Goal: Task Accomplishment & Management: Manage account settings

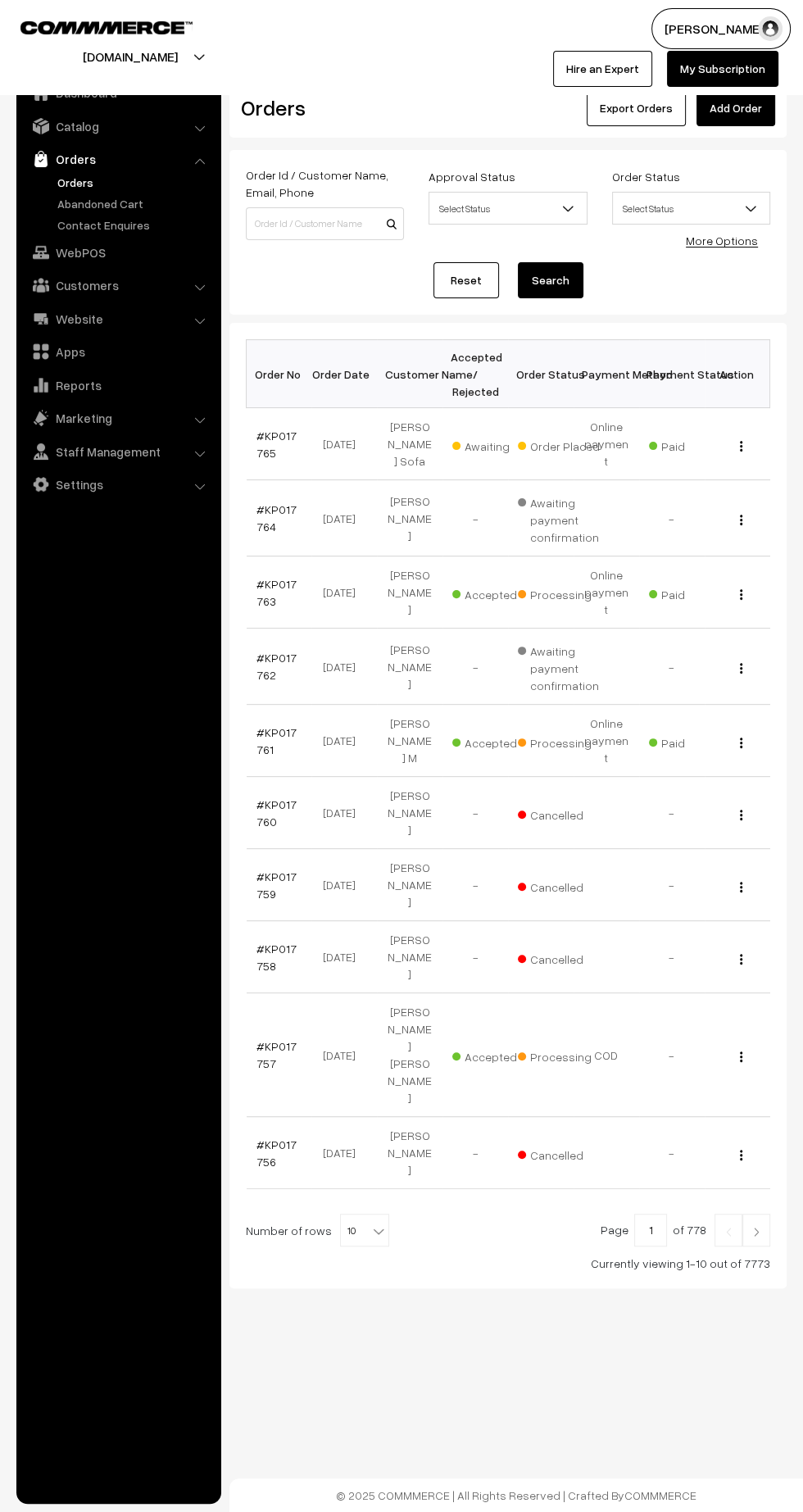
click at [757, 1226] on img at bounding box center [757, 1232] width 15 height 10
click at [260, 578] on link "#KP017763" at bounding box center [277, 592] width 40 height 31
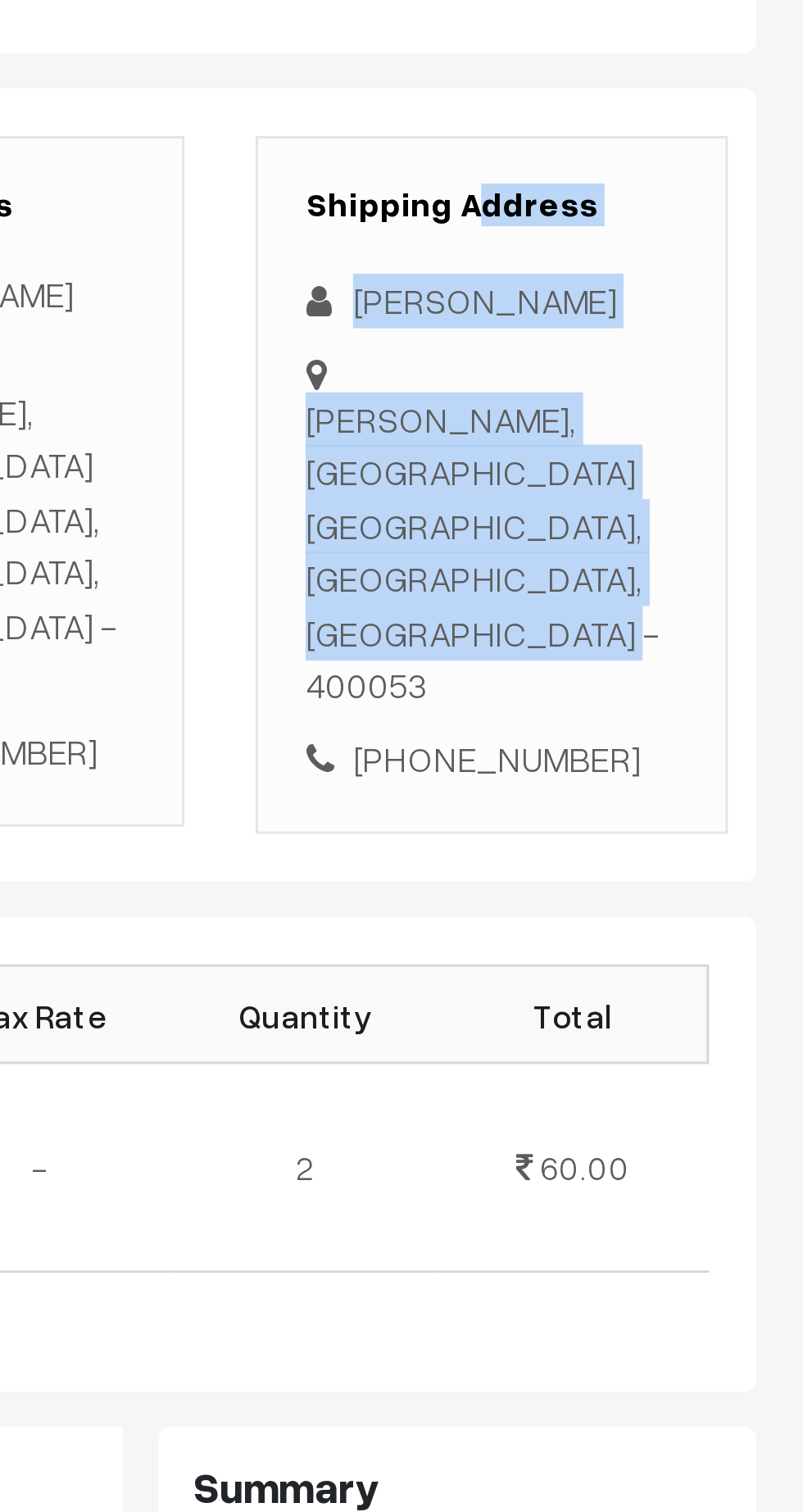
click at [716, 423] on div "Arshman Ansari" at bounding box center [695, 419] width 129 height 19
copy div "Arshman Ansari"
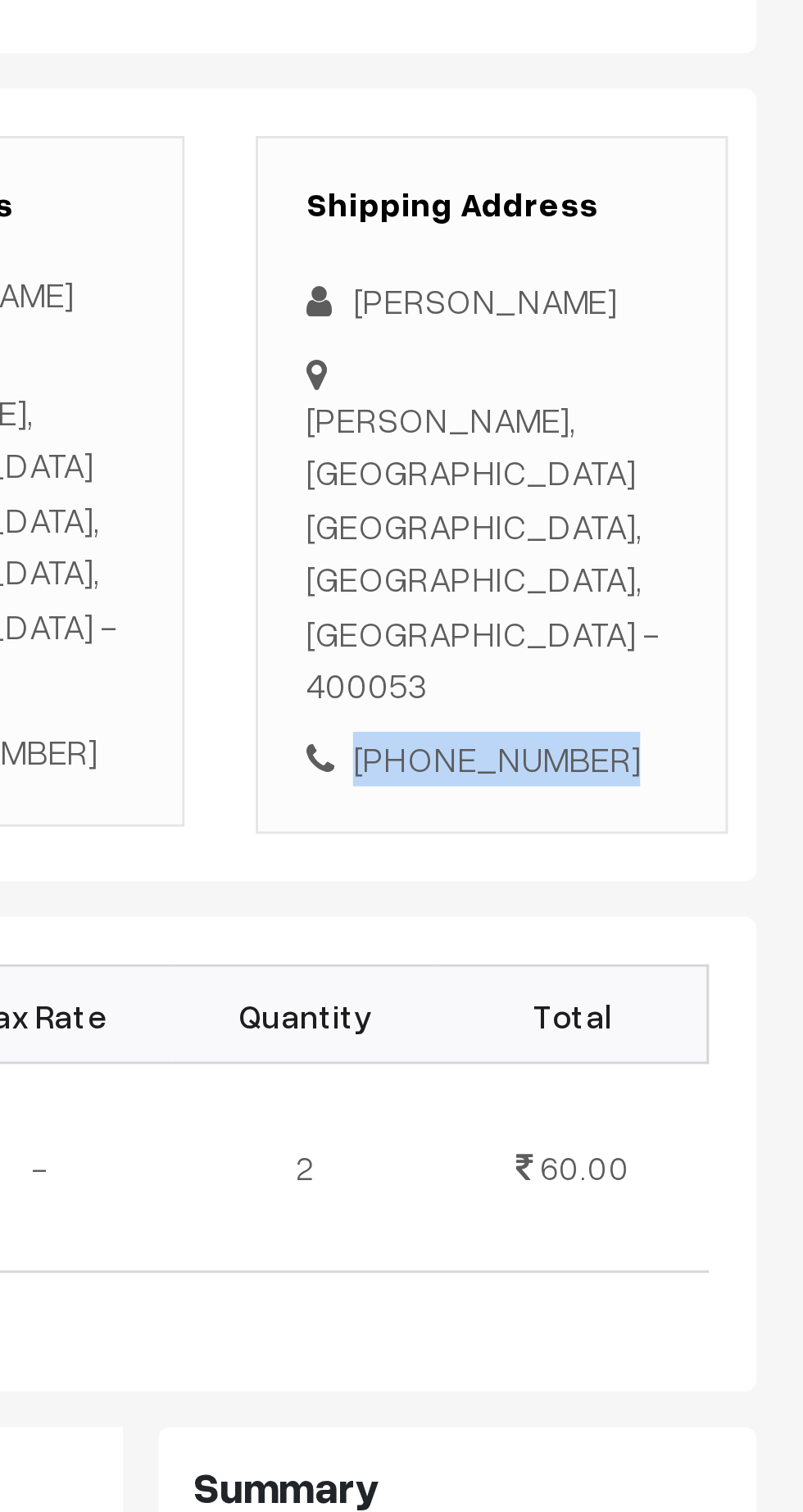
click at [709, 568] on div "+91 6398560562" at bounding box center [695, 577] width 129 height 19
copy div "6398560562"
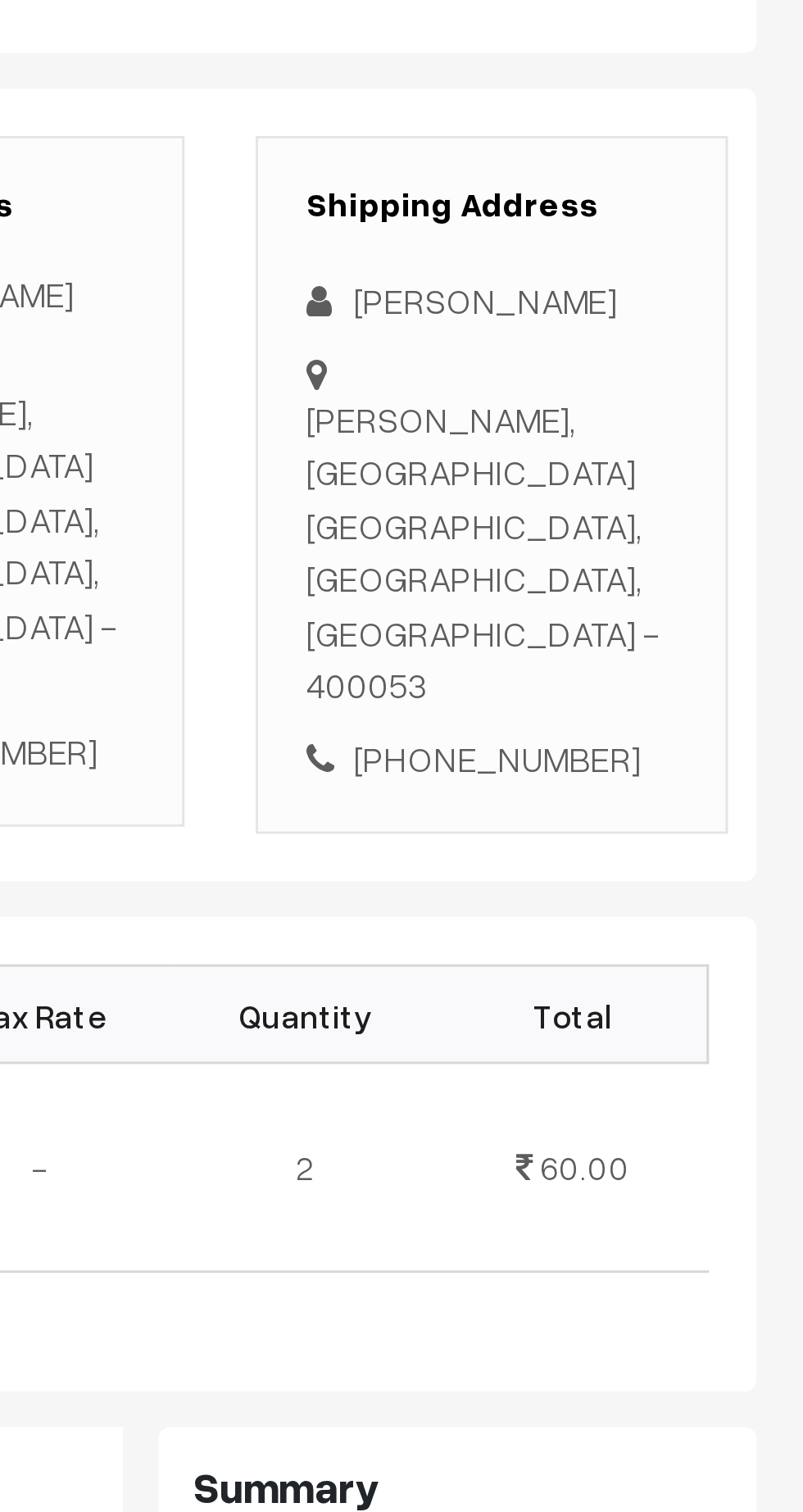
copy div "Andheri West, Kpaswadi Andheri, Maharashtra, India - 400053"
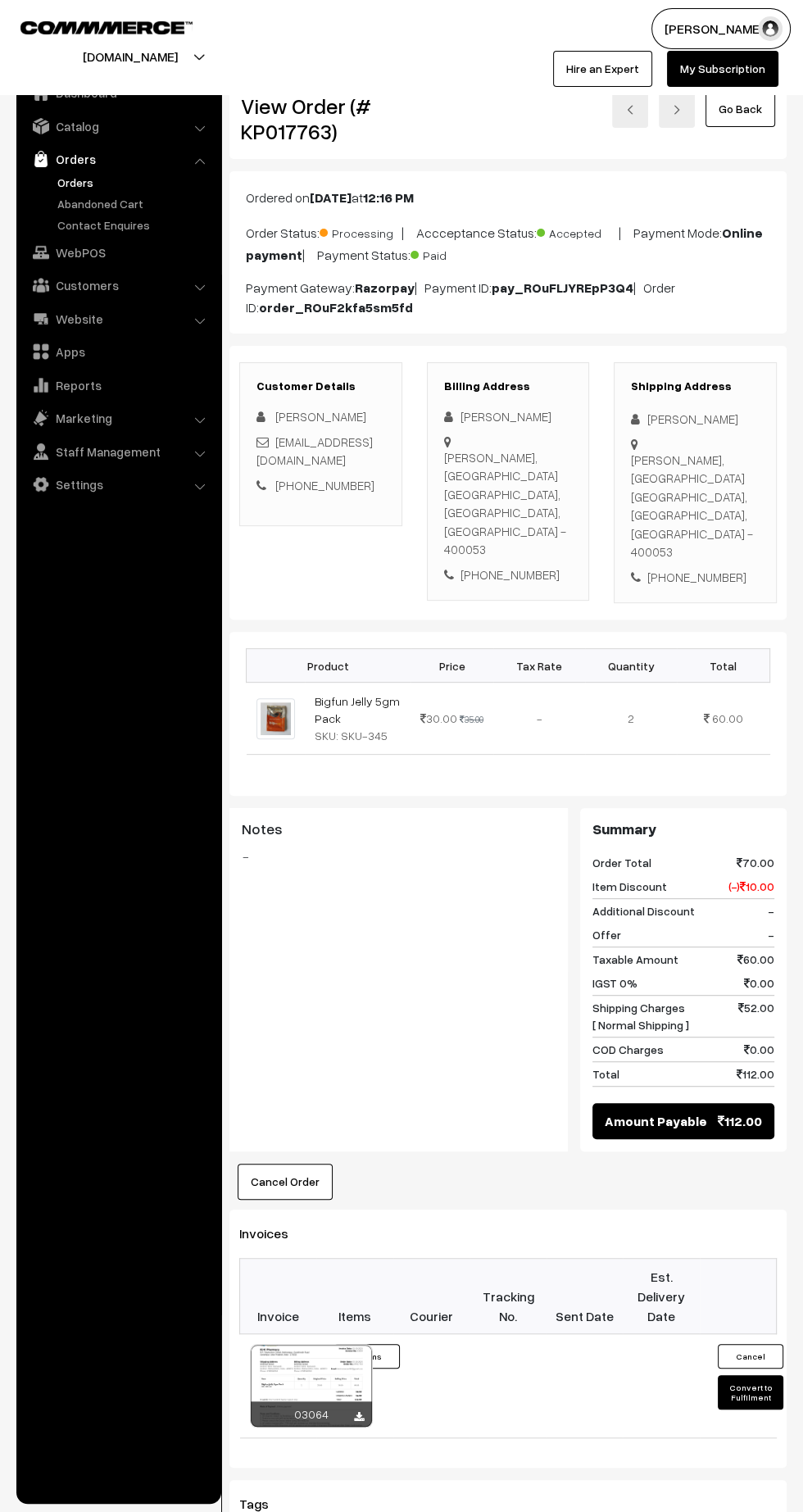
click at [752, 1375] on button "Convert to Fulfilment" at bounding box center [751, 1392] width 66 height 35
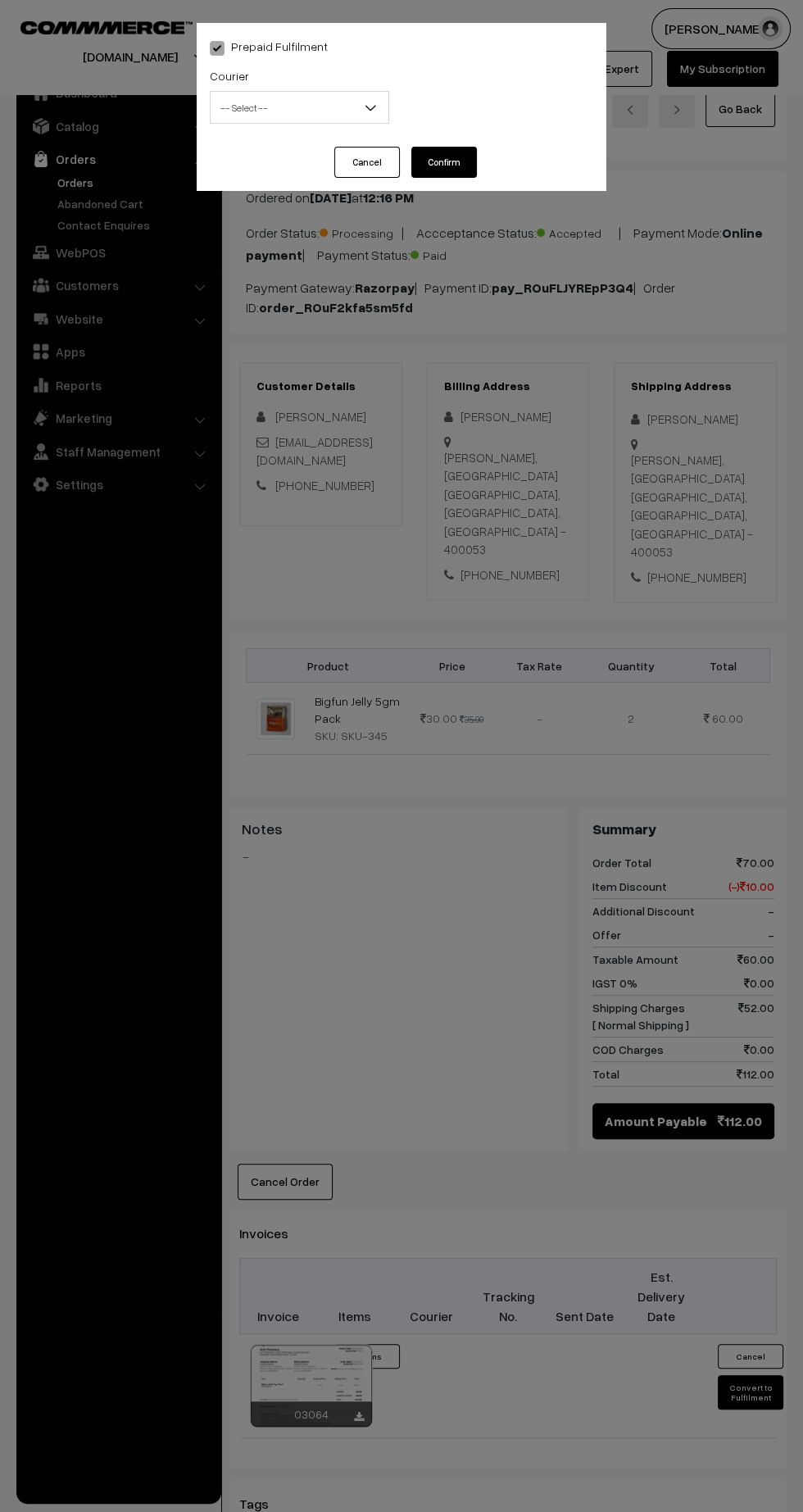
click at [287, 101] on span "-- Select --" at bounding box center [299, 108] width 178 height 29
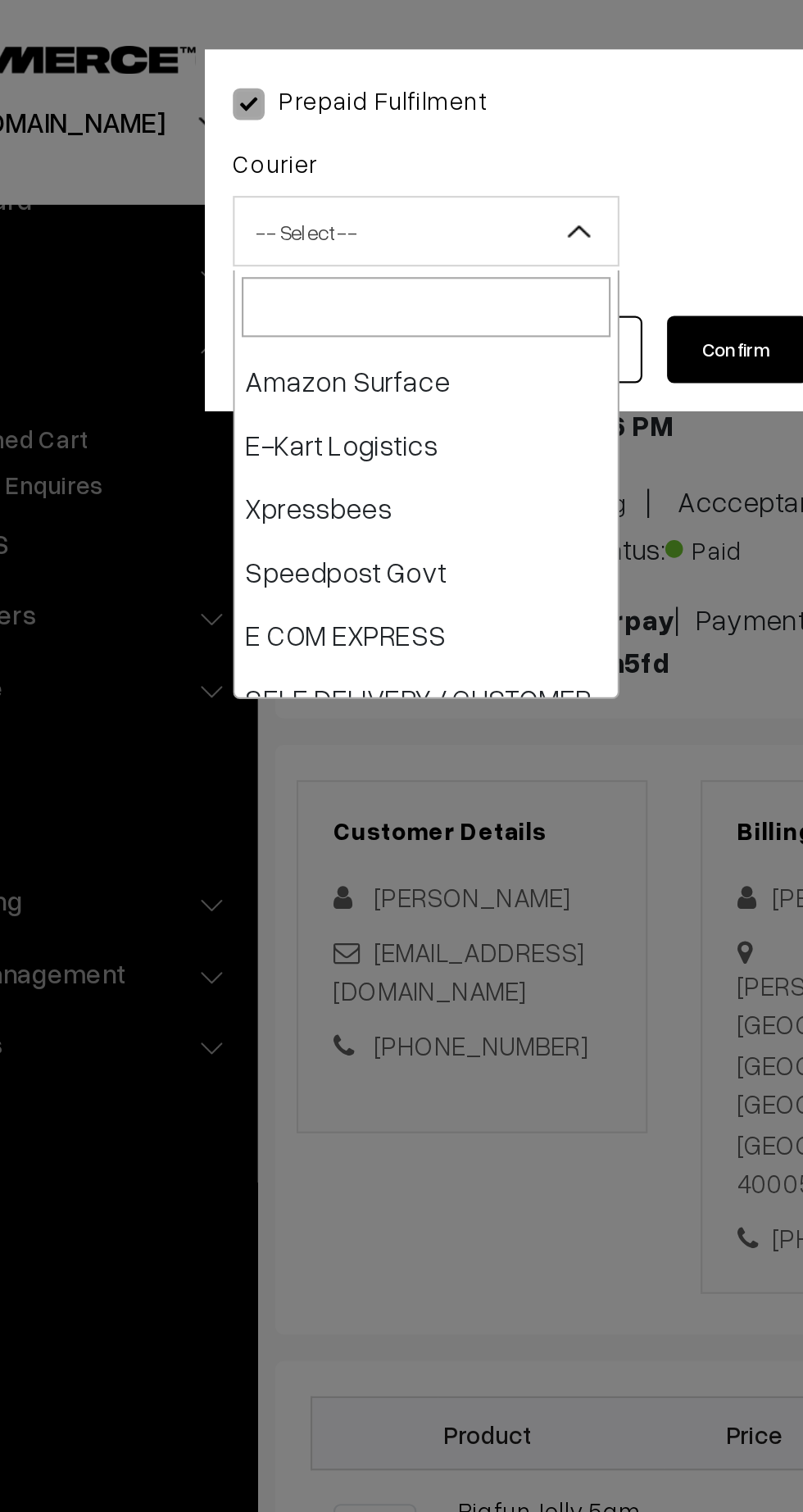
scroll to position [145, 0]
select select "6"
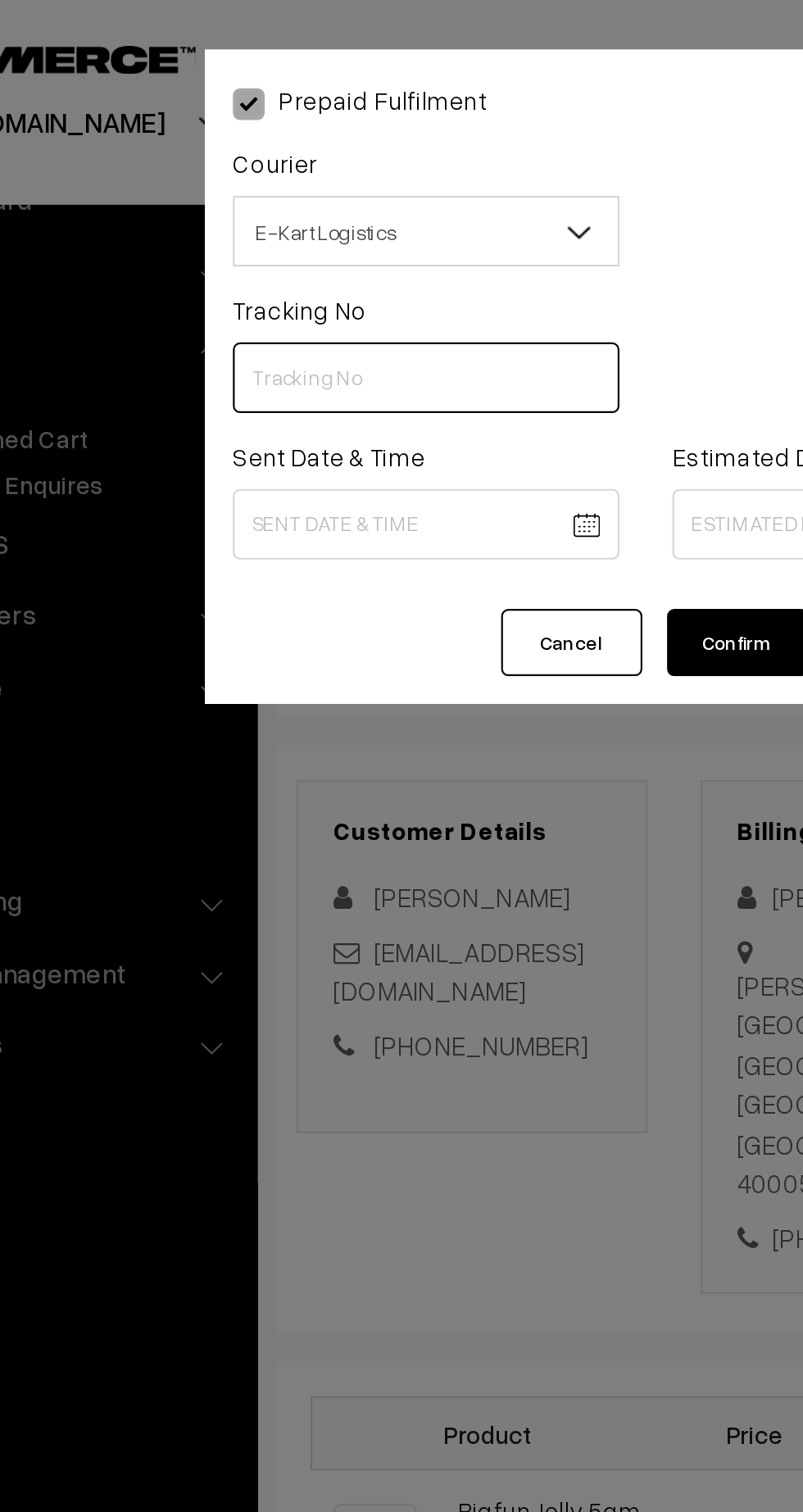
paste input "ICYP0004296807"
type input "ICYP0004296807"
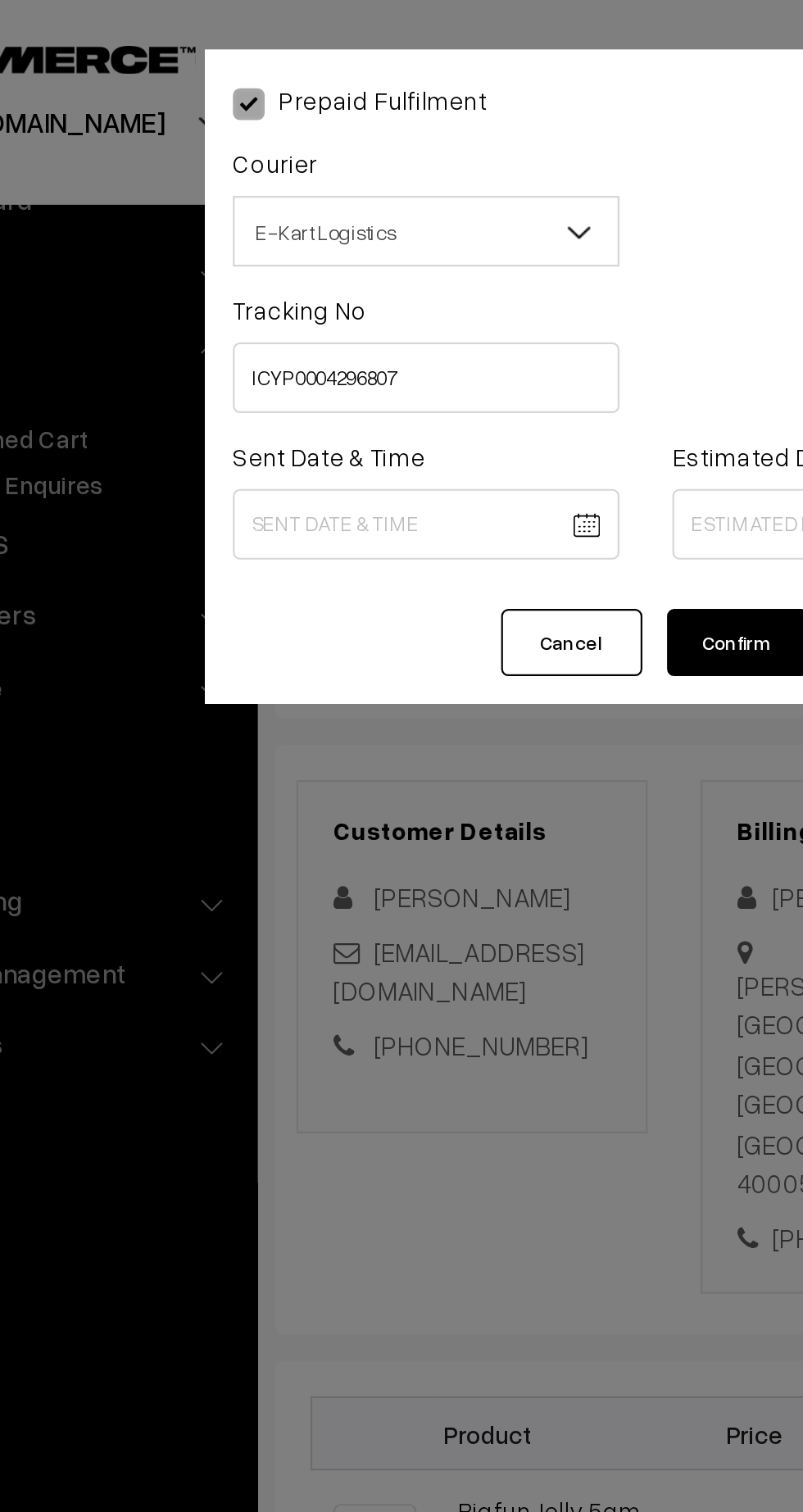
click at [304, 243] on body "Thank you for showing interest. Our team will call you shortly. Close kirtiphar…" at bounding box center [401, 993] width 803 height 1986
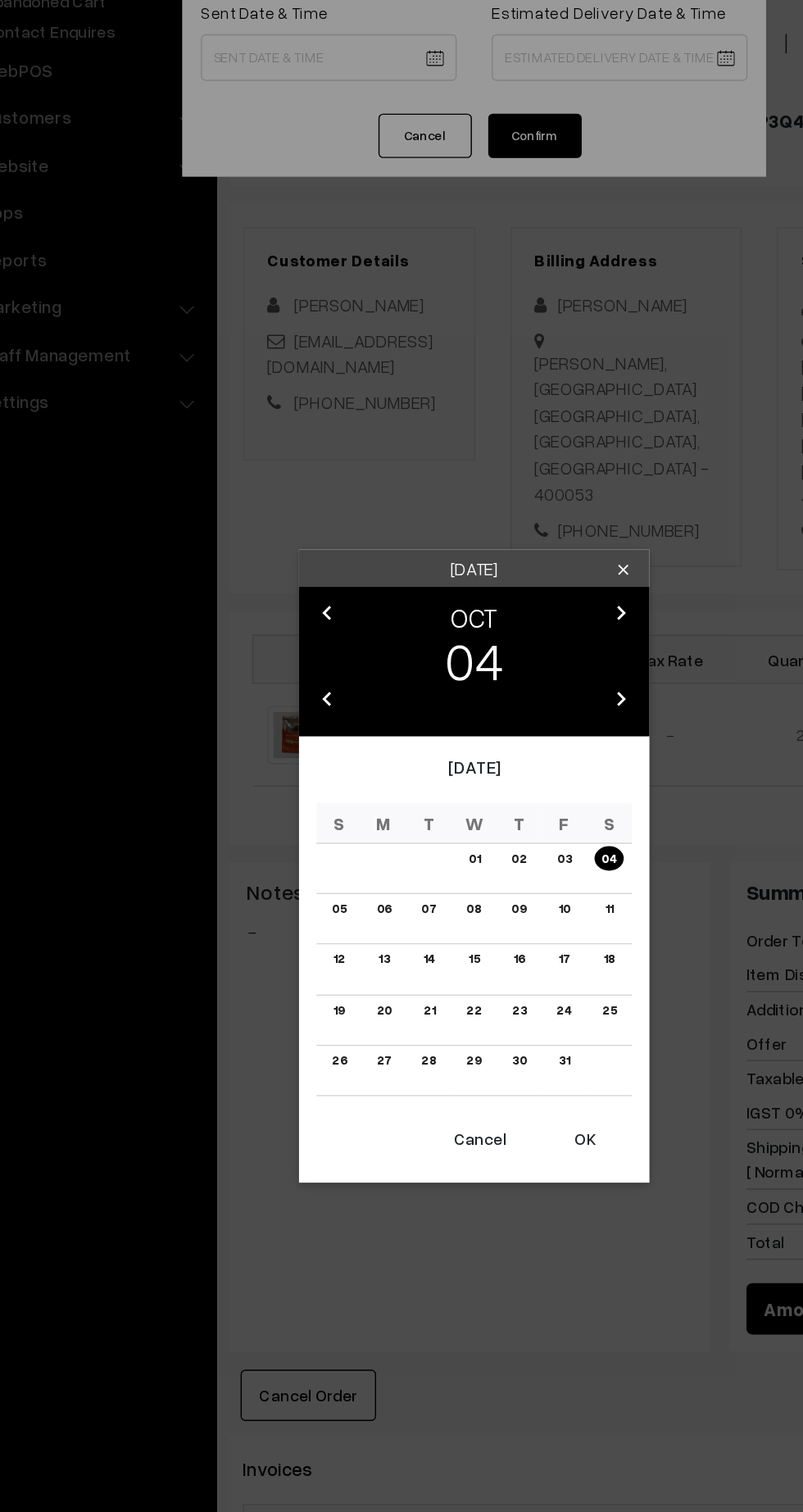
click at [479, 1015] on button "OK" at bounding box center [479, 1002] width 66 height 36
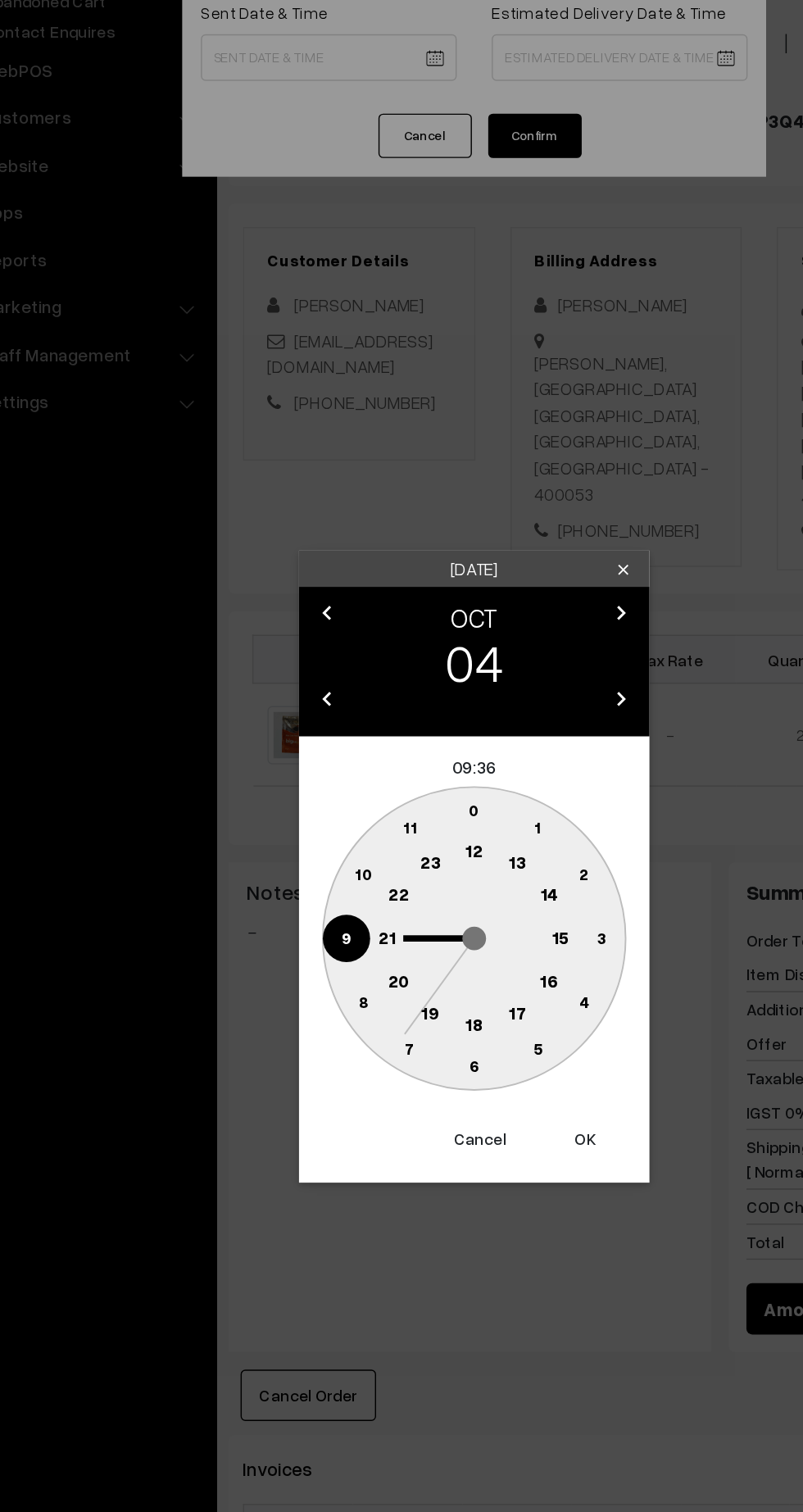
click at [403, 802] on text "12" at bounding box center [402, 799] width 13 height 15
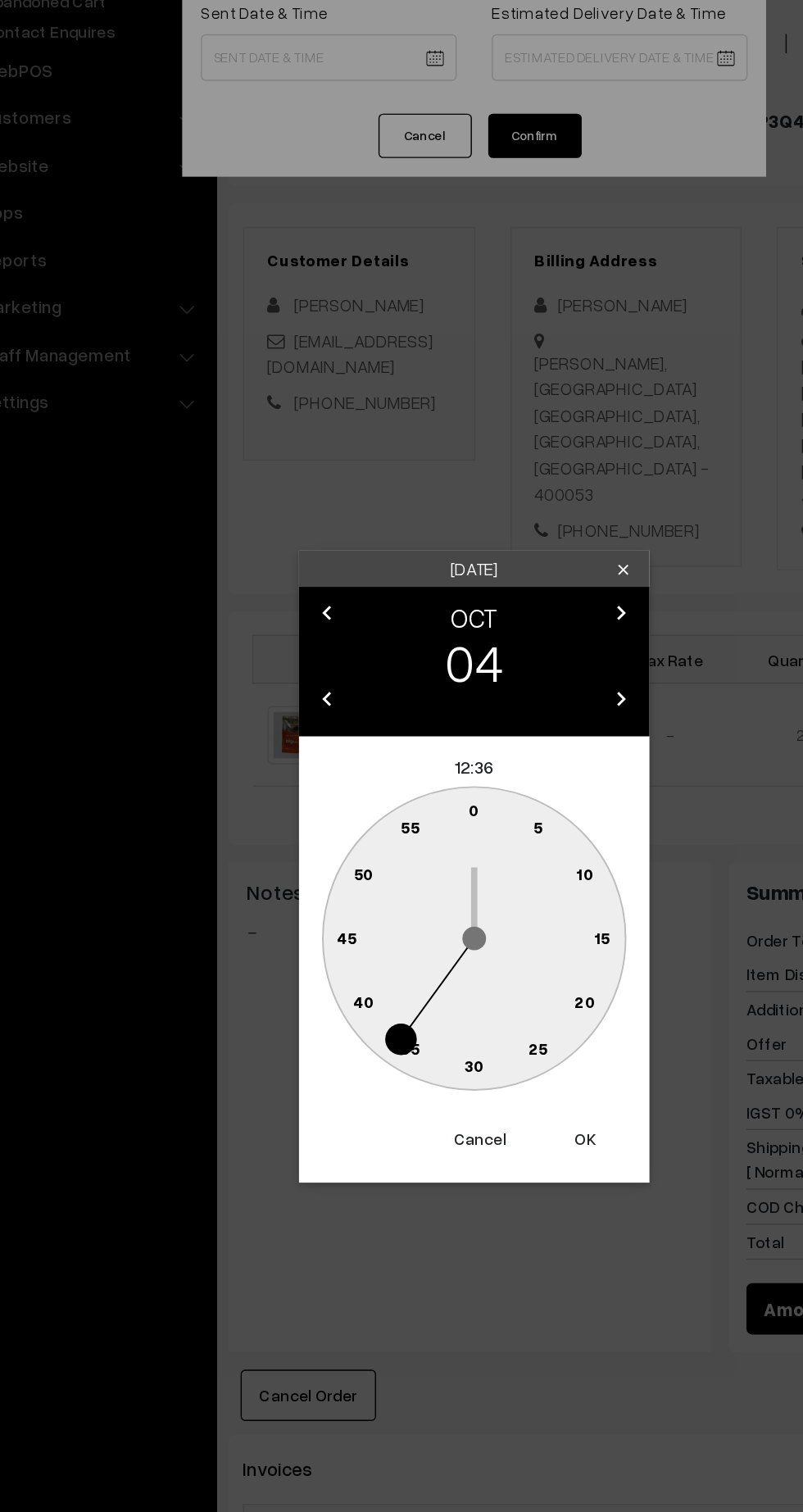
click at [308, 860] on text "45" at bounding box center [312, 860] width 14 height 14
type input "04-10-2025 12:45"
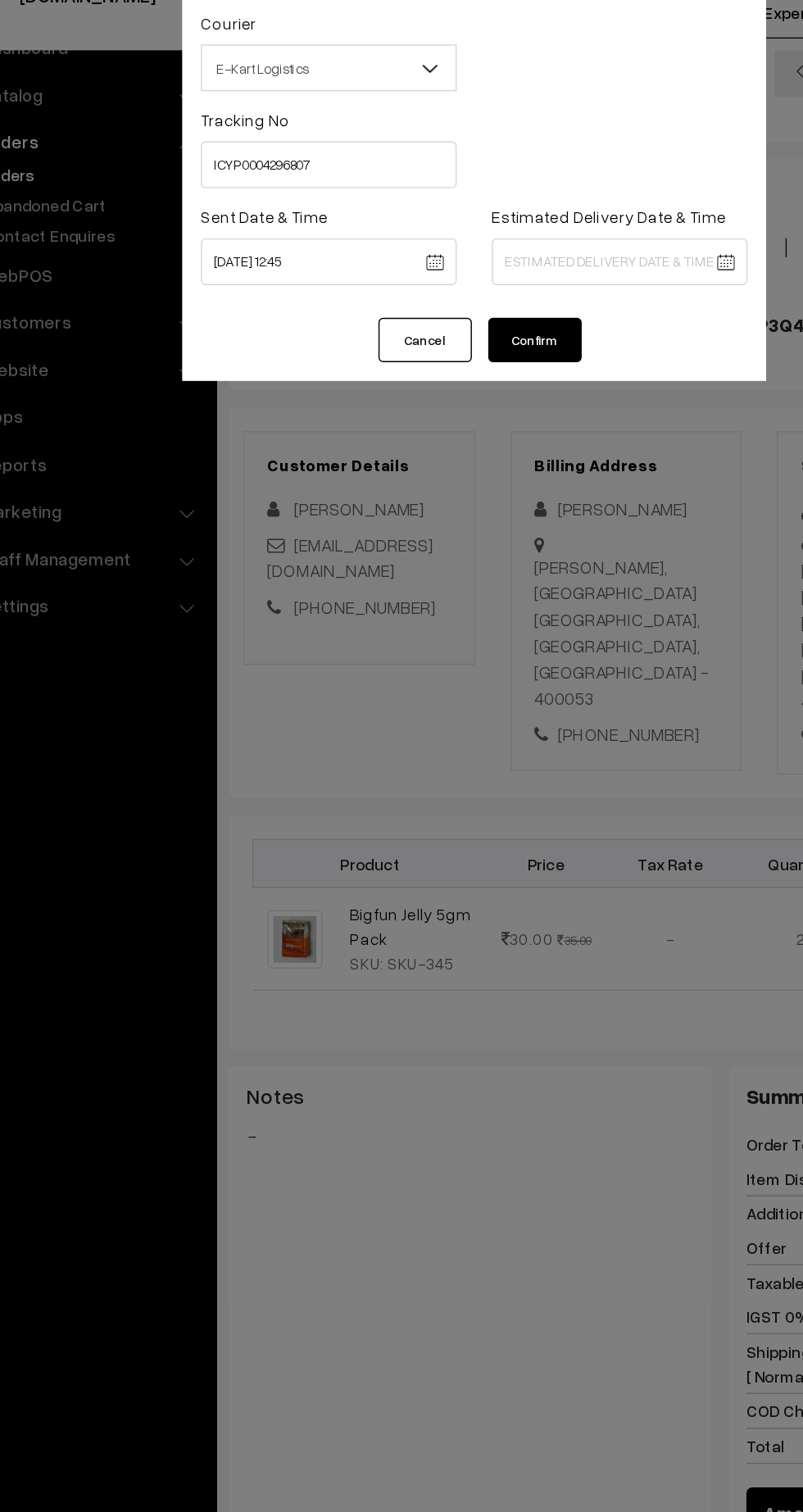
click at [542, 238] on body "Thank you for showing interest. Our team will call you shortly. Close kirtiphar…" at bounding box center [401, 993] width 803 height 1986
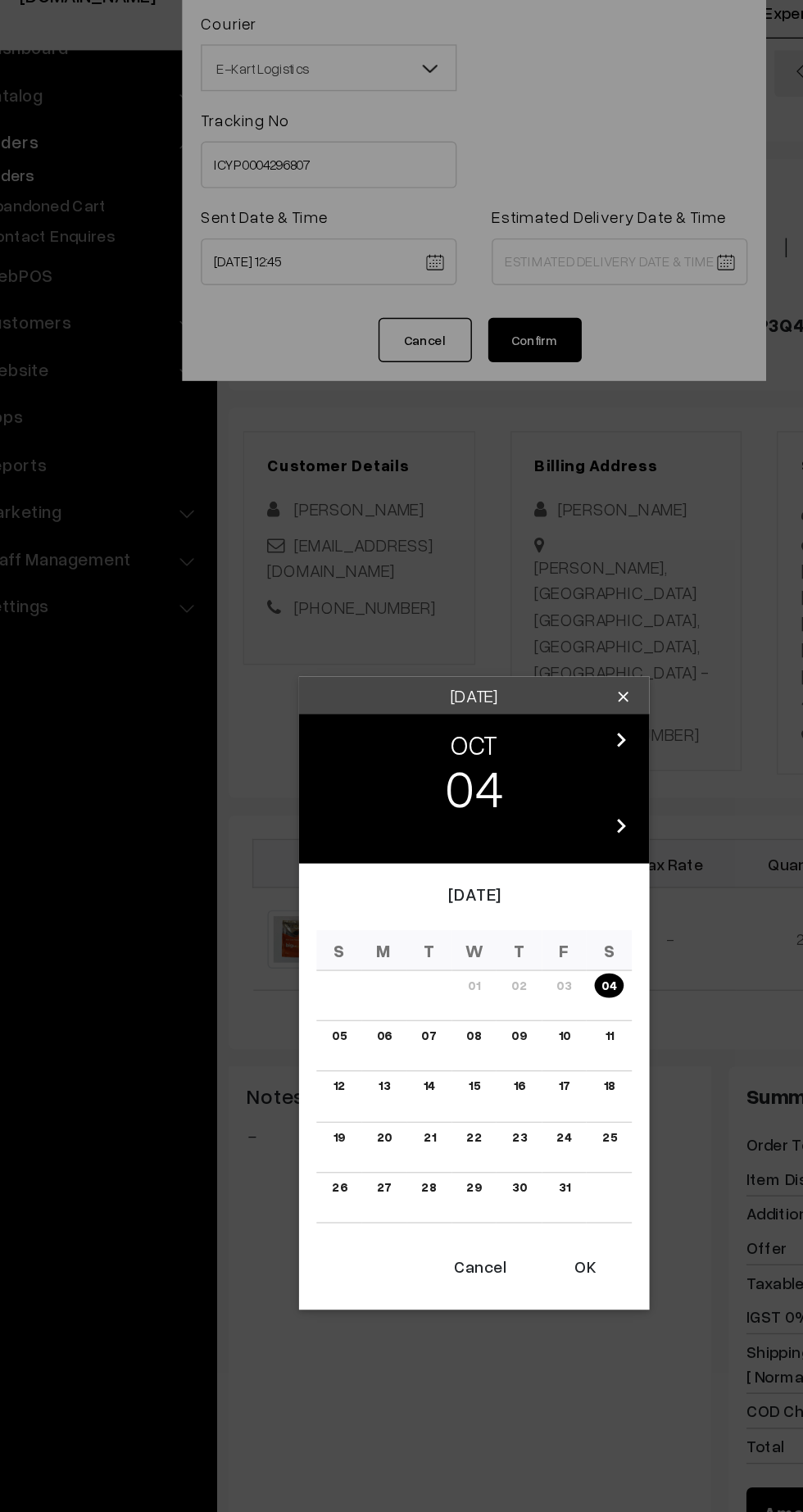
click at [434, 788] on link "09" at bounding box center [433, 786] width 20 height 17
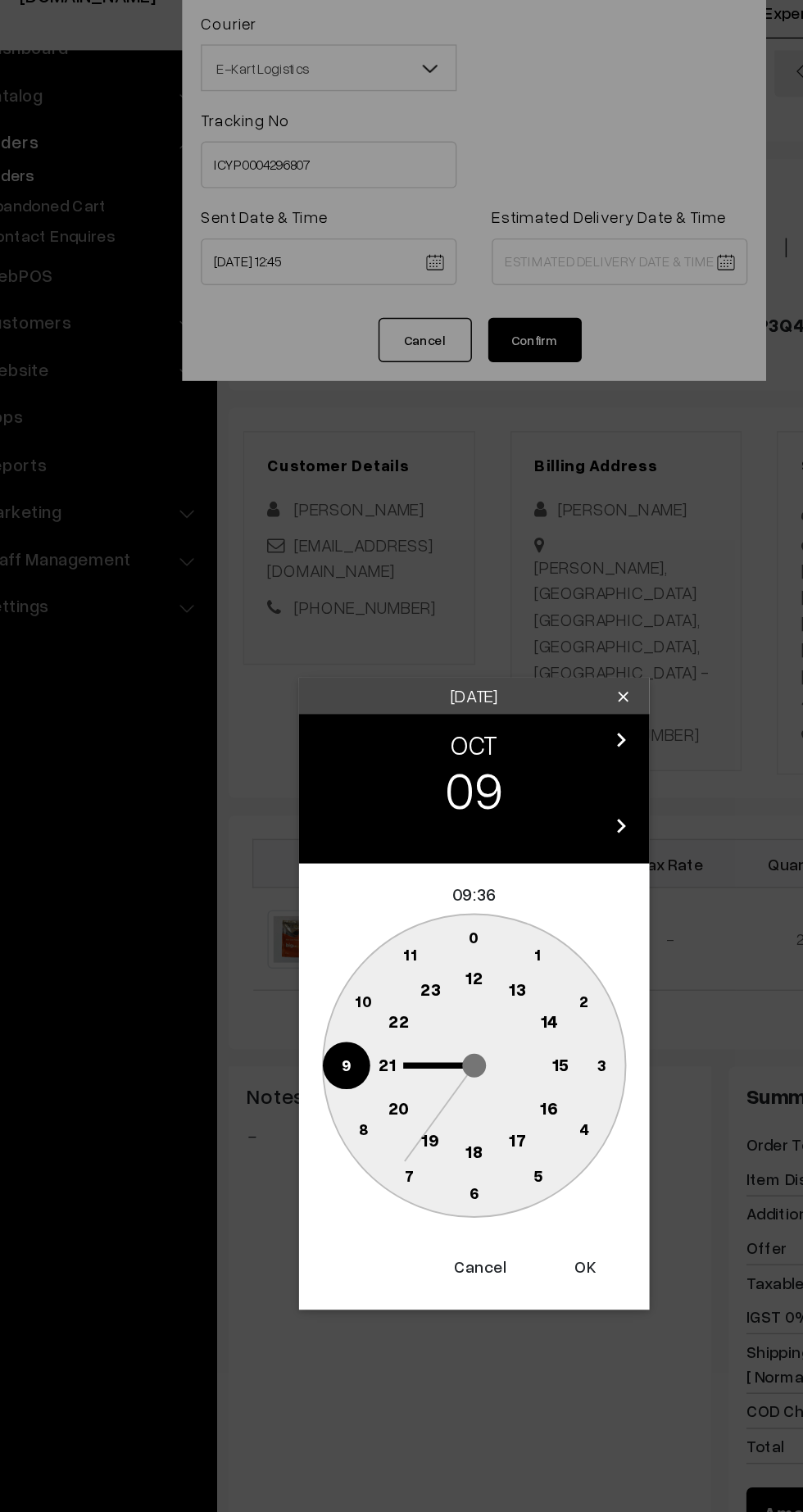
click at [340, 809] on text "21" at bounding box center [340, 806] width 13 height 15
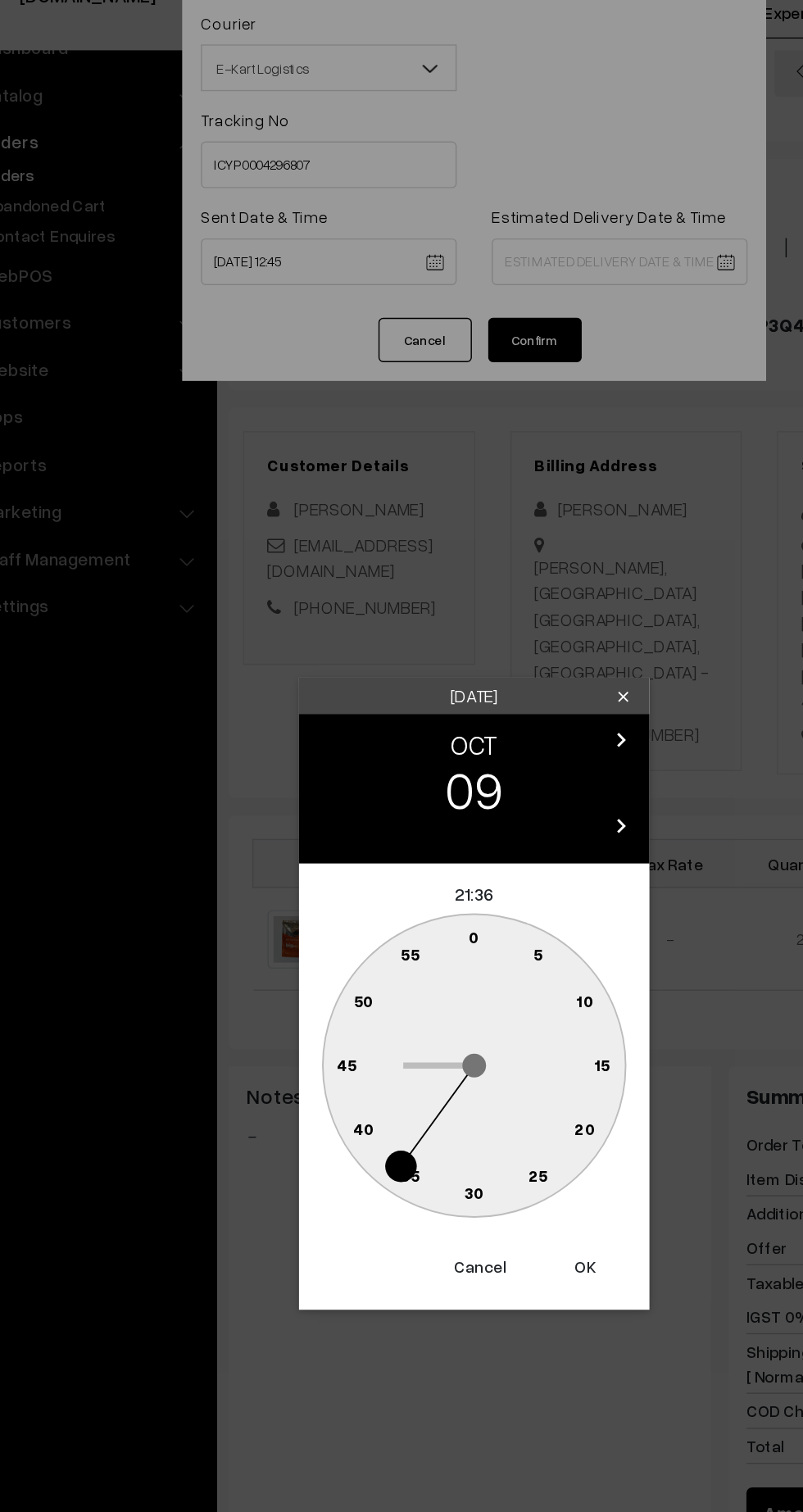
click at [402, 896] on text "30" at bounding box center [402, 896] width 14 height 14
type input "09-10-2025 21:30"
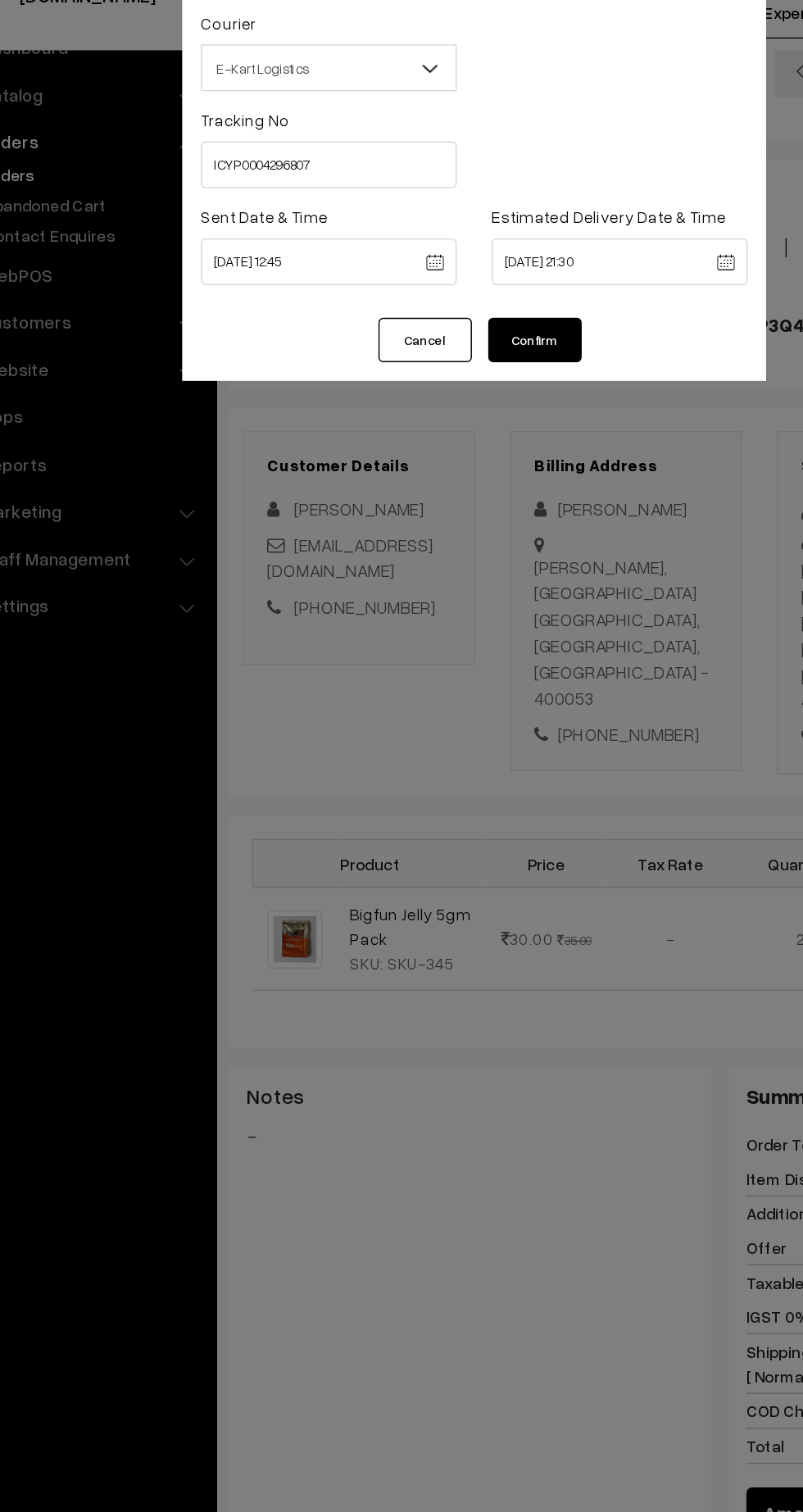
click at [455, 302] on button "Confirm" at bounding box center [444, 298] width 66 height 31
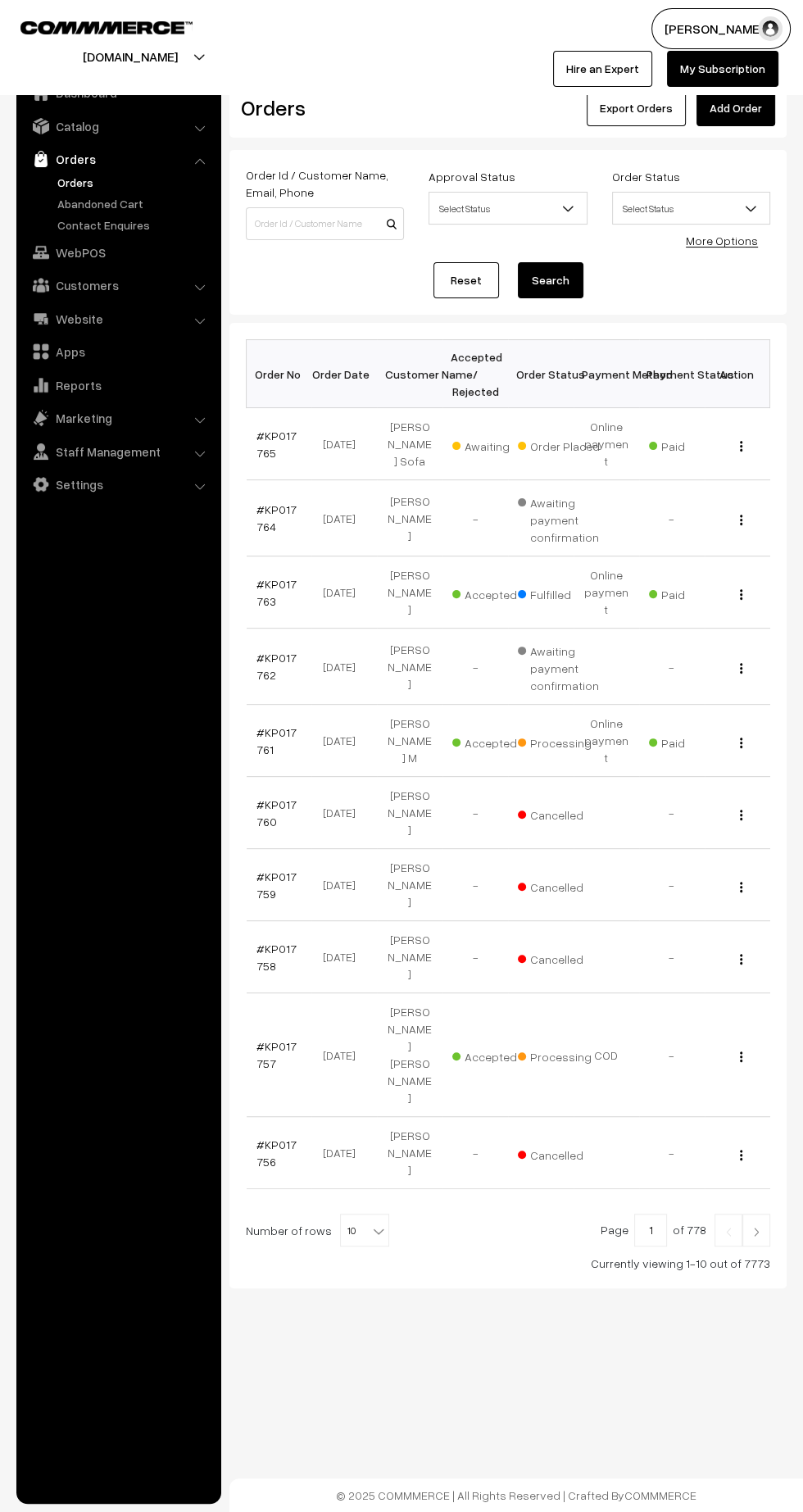
click at [260, 725] on link "#KP017761" at bounding box center [277, 740] width 40 height 31
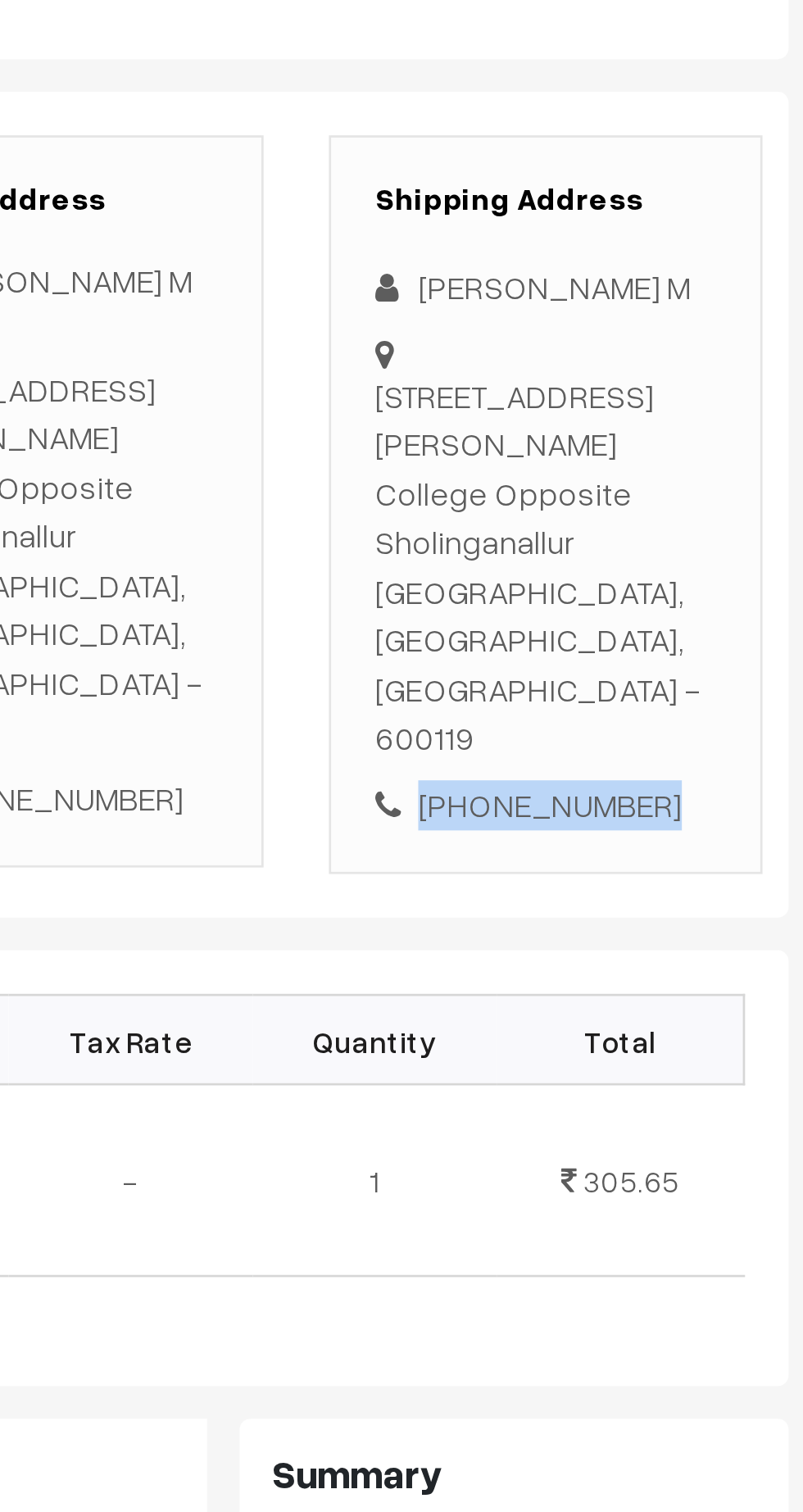
click at [711, 605] on div "[PHONE_NUMBER]" at bounding box center [695, 614] width 129 height 19
copy div "9941196003"
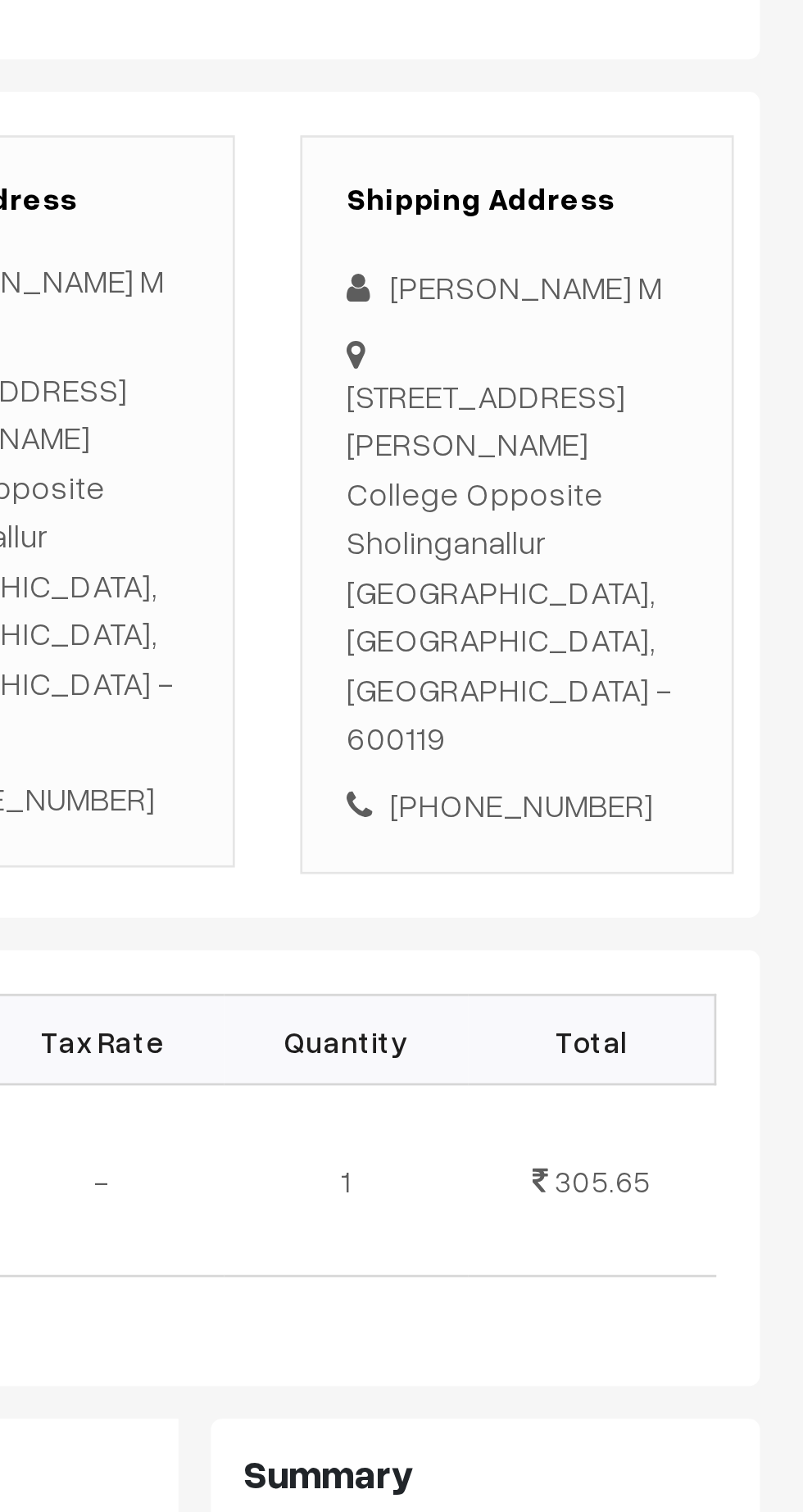
copy div "[STREET_ADDRESS][PERSON_NAME]"
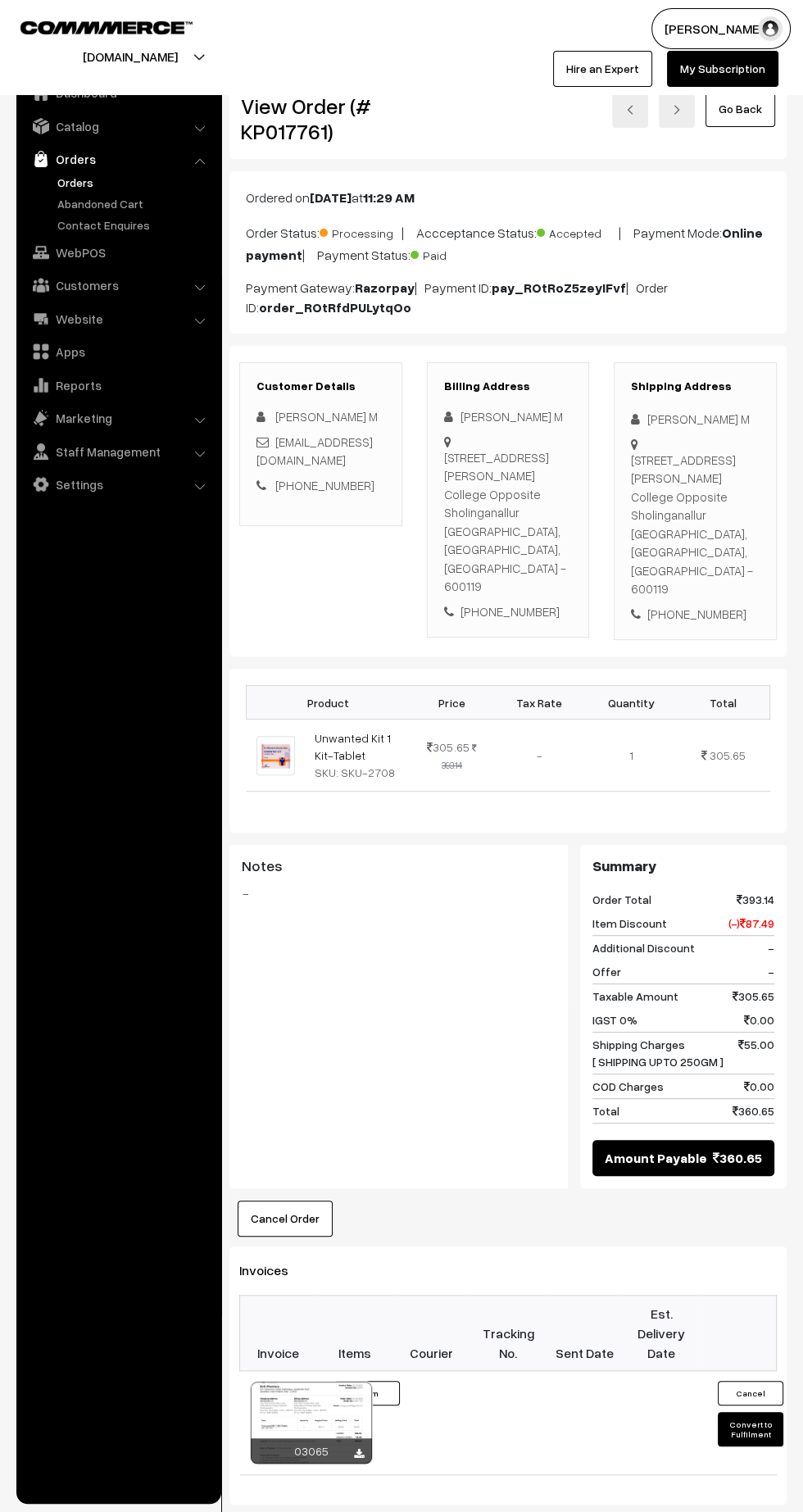
click at [746, 1412] on button "Convert to Fulfilment" at bounding box center [751, 1429] width 66 height 35
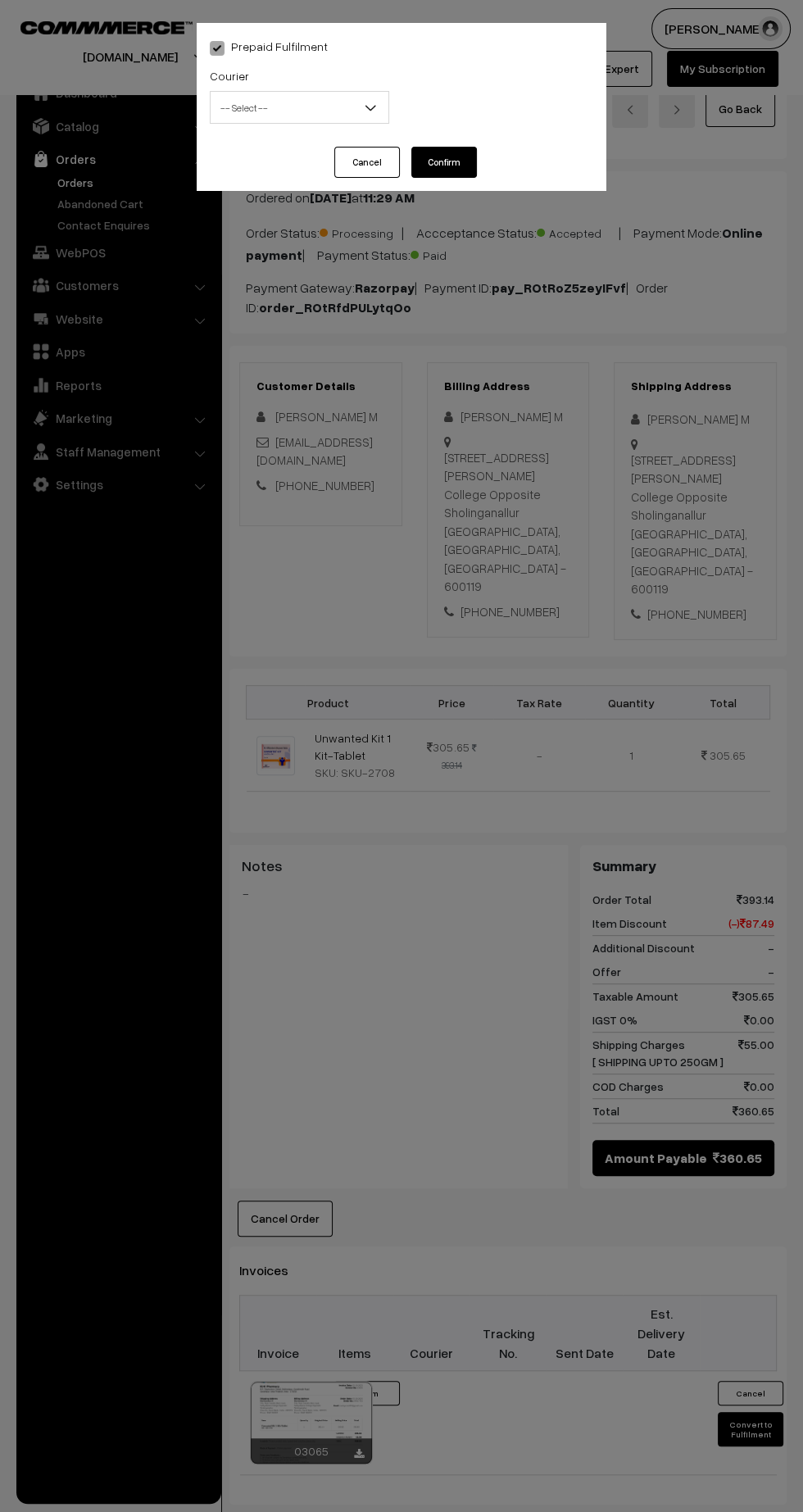
click at [302, 118] on span "-- Select --" at bounding box center [299, 108] width 178 height 29
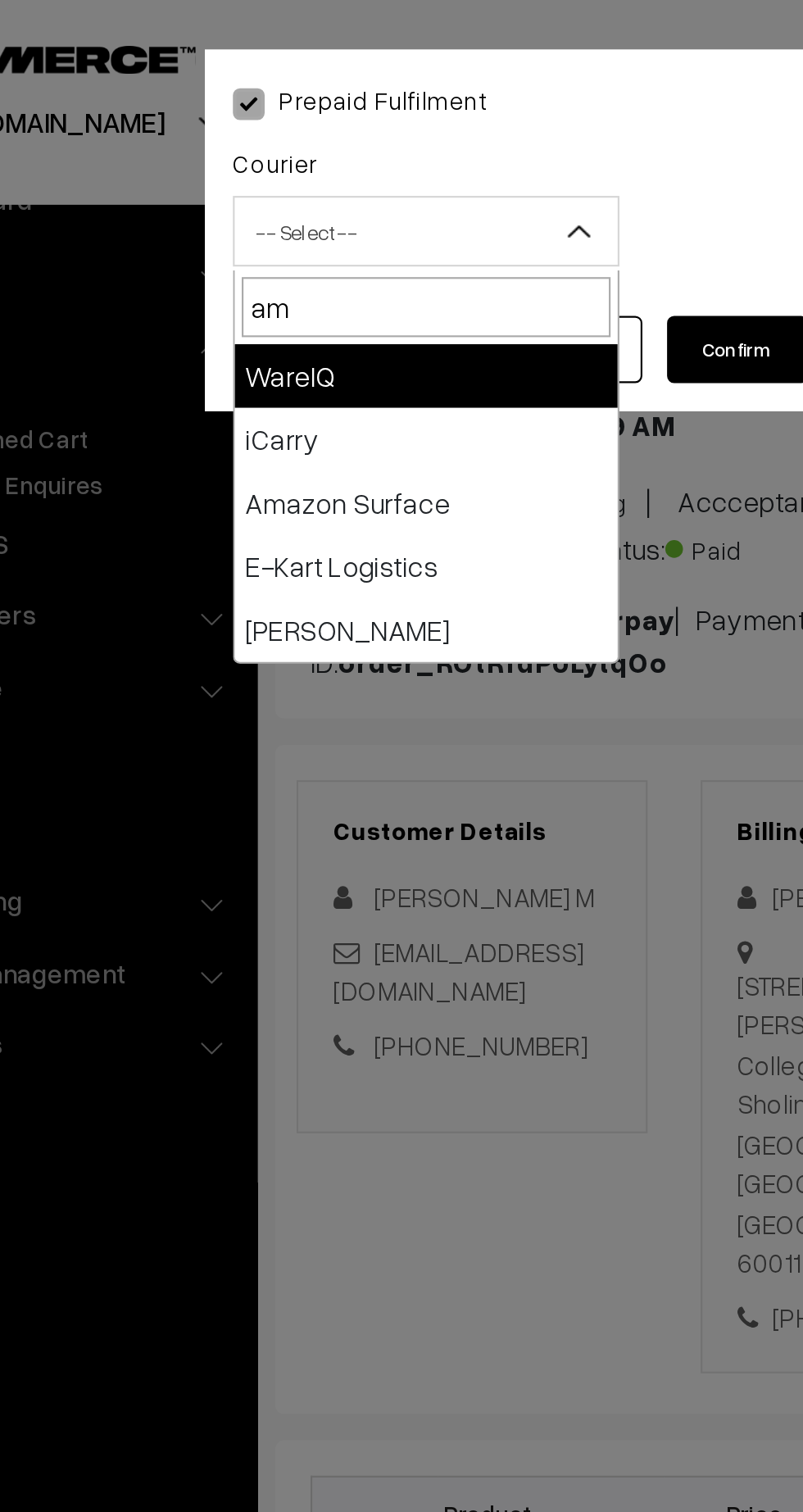
type input "ama"
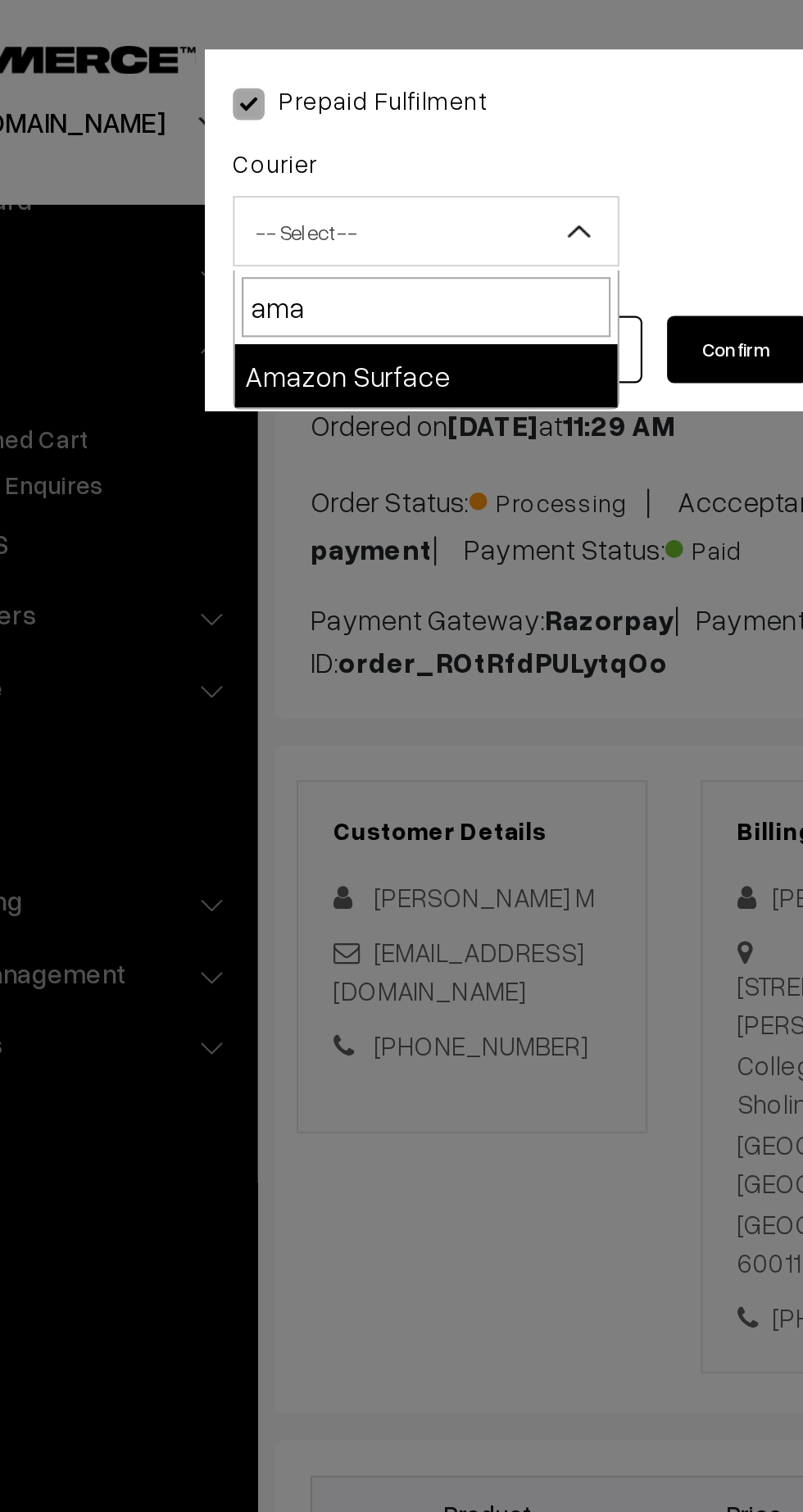
select select "5"
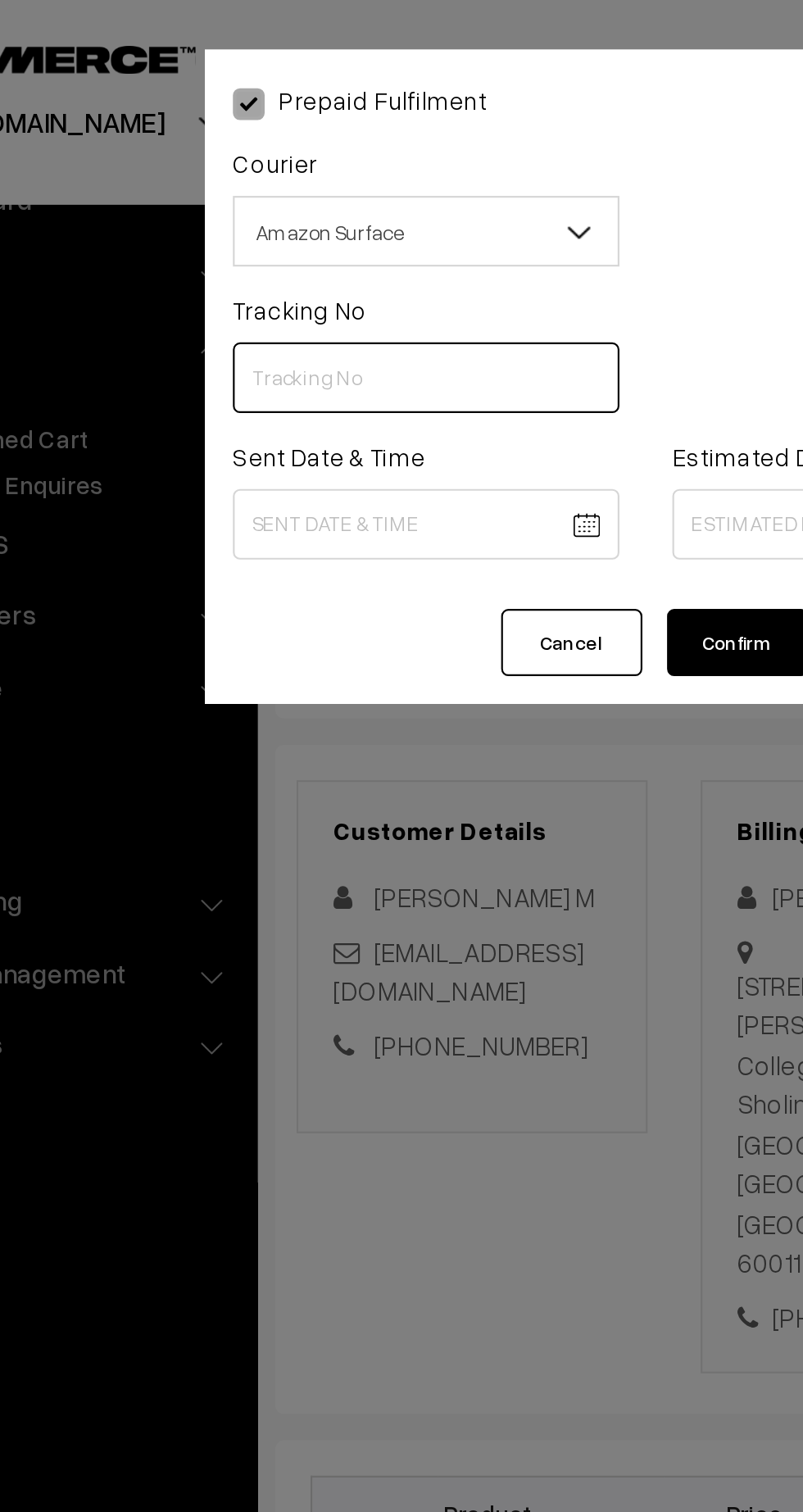
paste input "364010411615"
type input "364010411615"
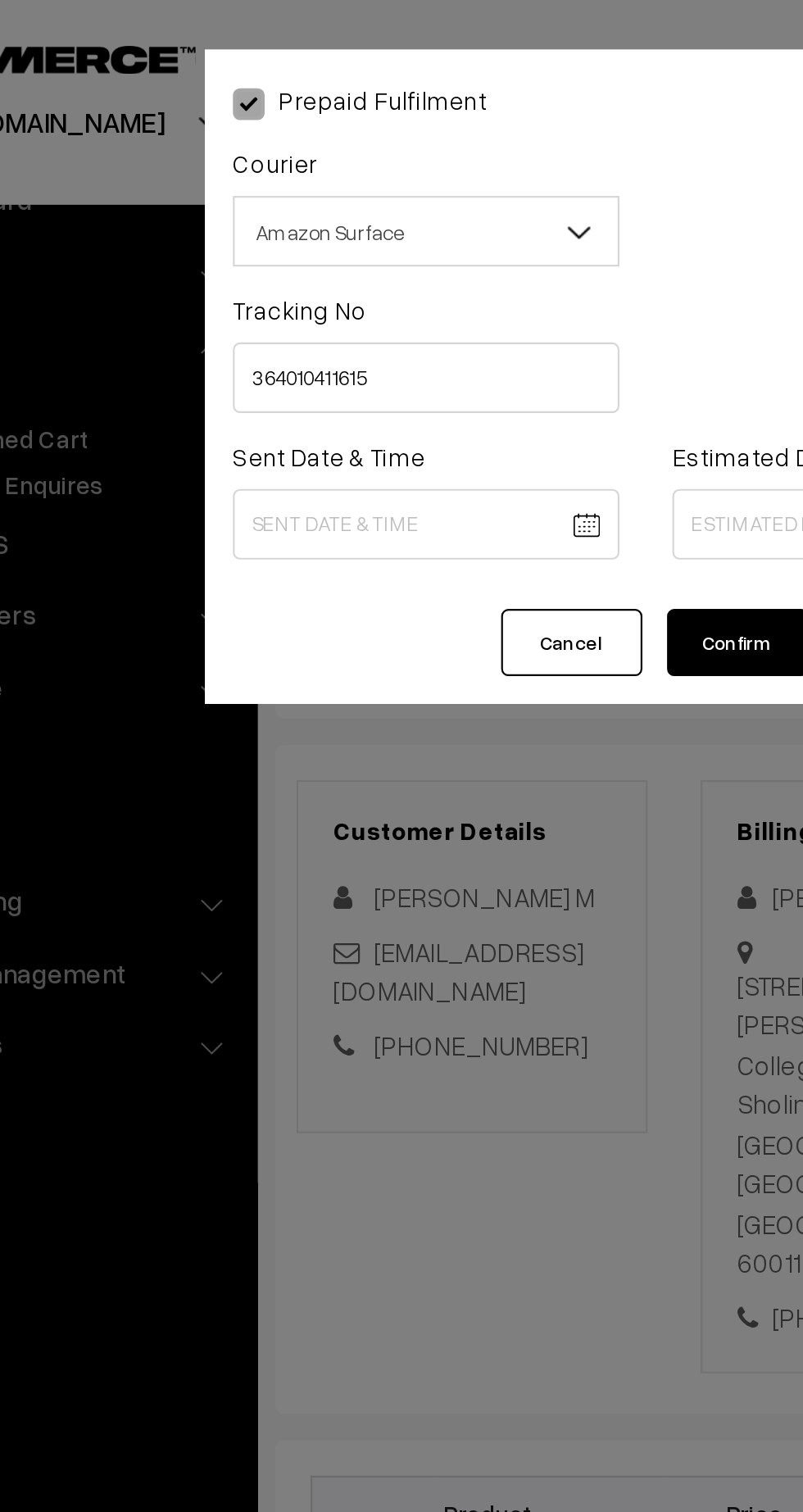
click at [281, 242] on body "Thank you for showing interest. Our team will call you shortly. Close kirtiphar…" at bounding box center [401, 1012] width 803 height 2023
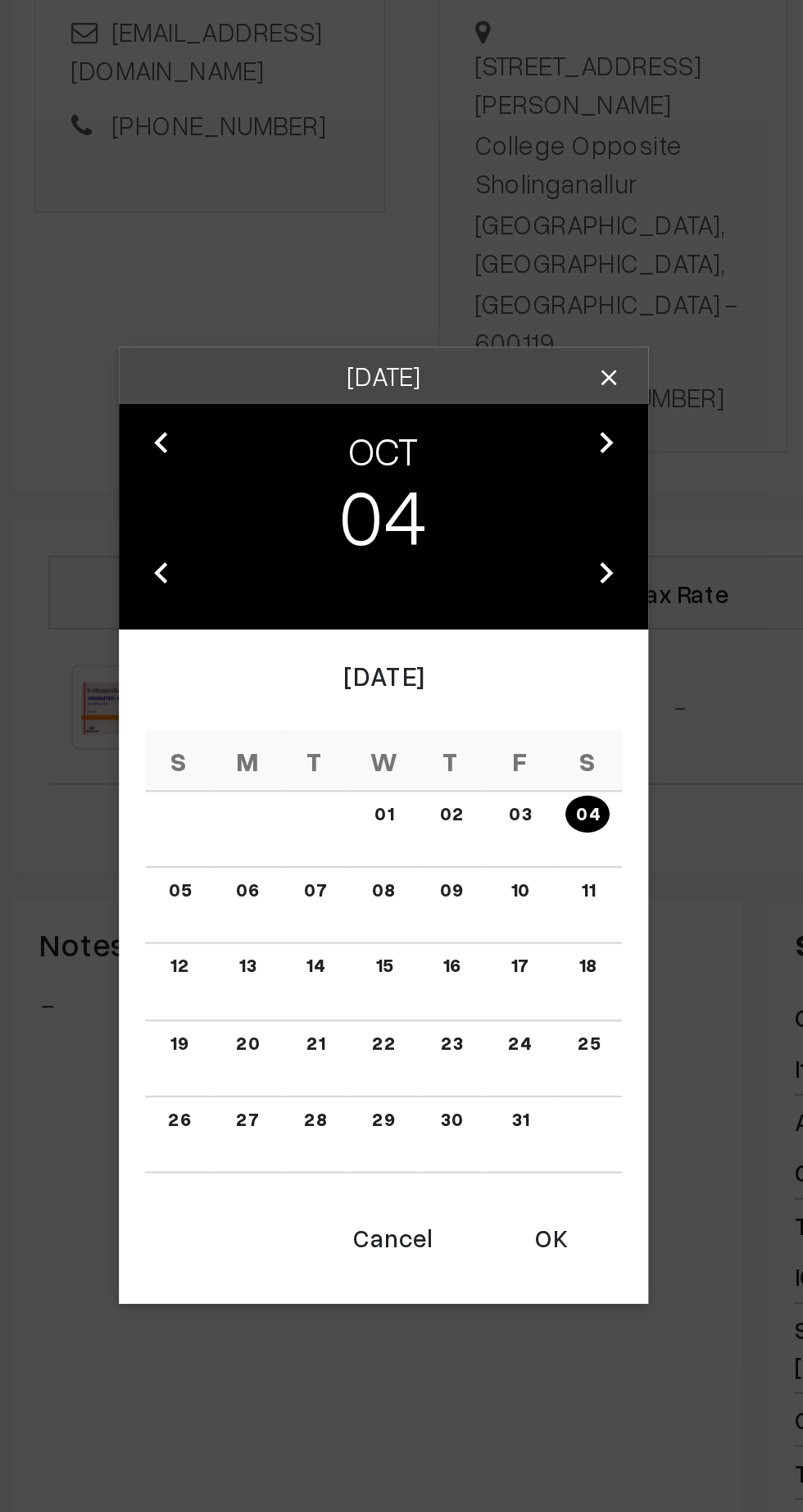
click at [483, 1014] on button "OK" at bounding box center [479, 1002] width 66 height 36
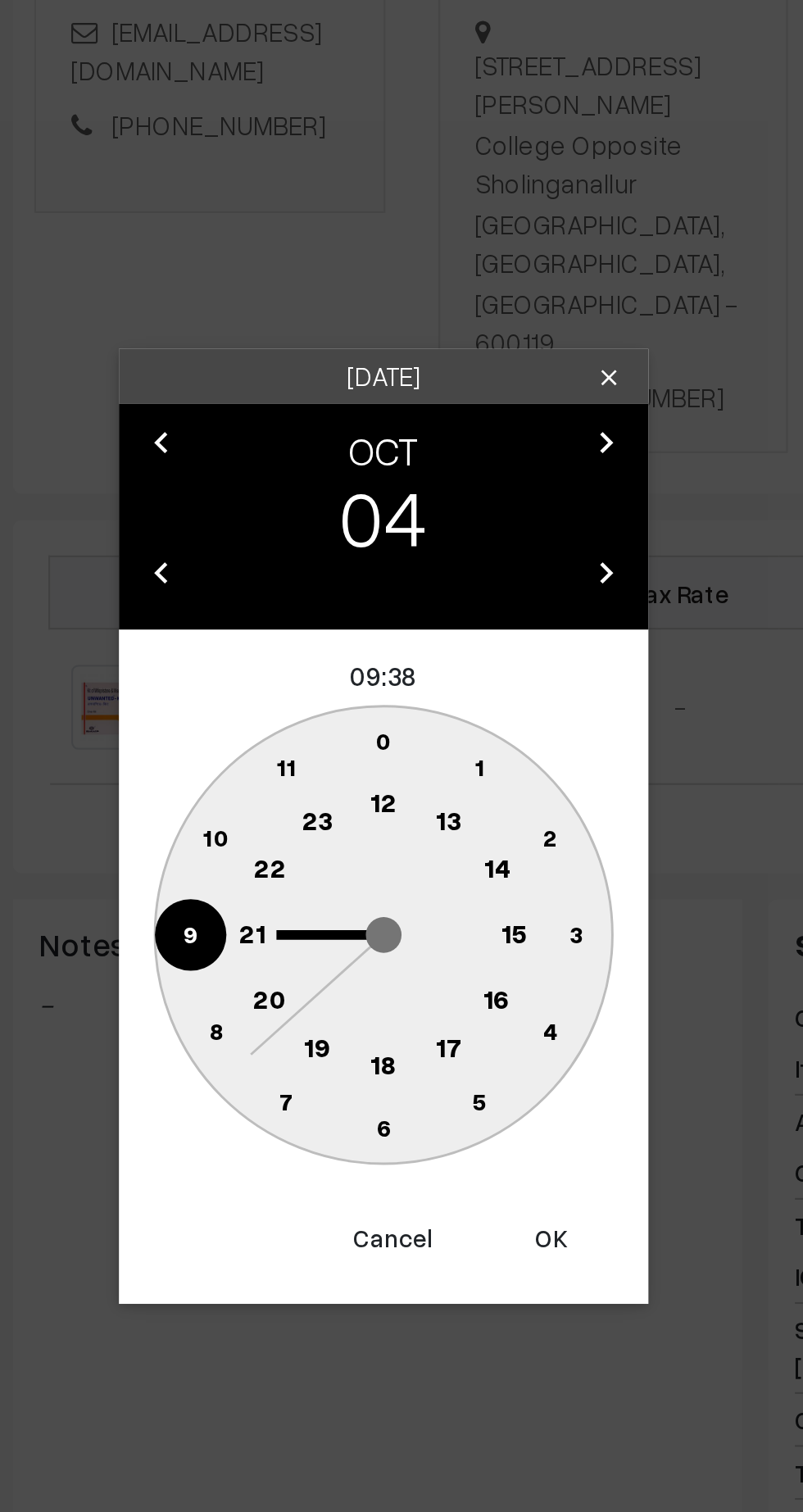
click at [399, 794] on text "12" at bounding box center [402, 799] width 13 height 15
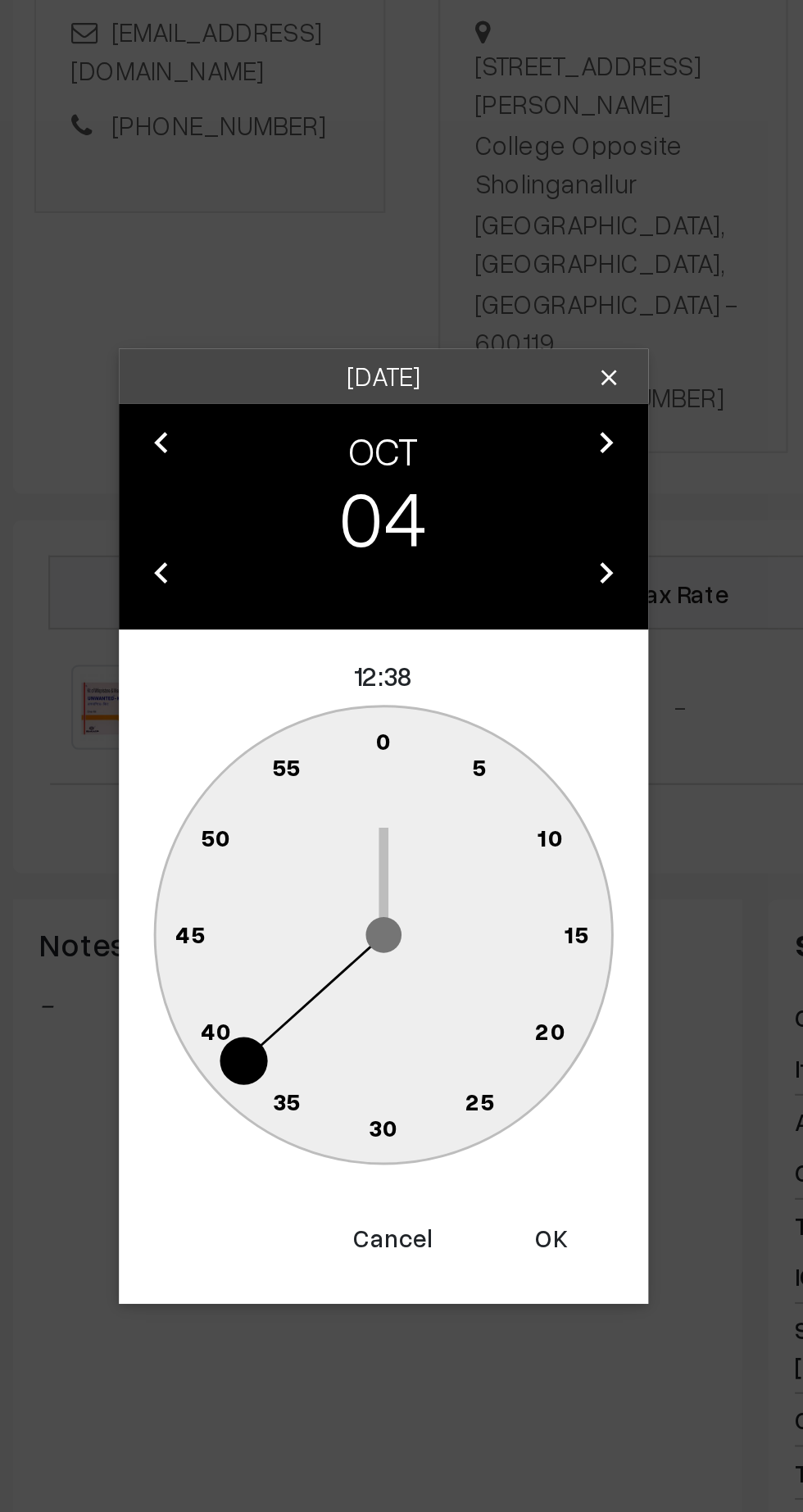
click at [314, 861] on text "45" at bounding box center [312, 860] width 14 height 14
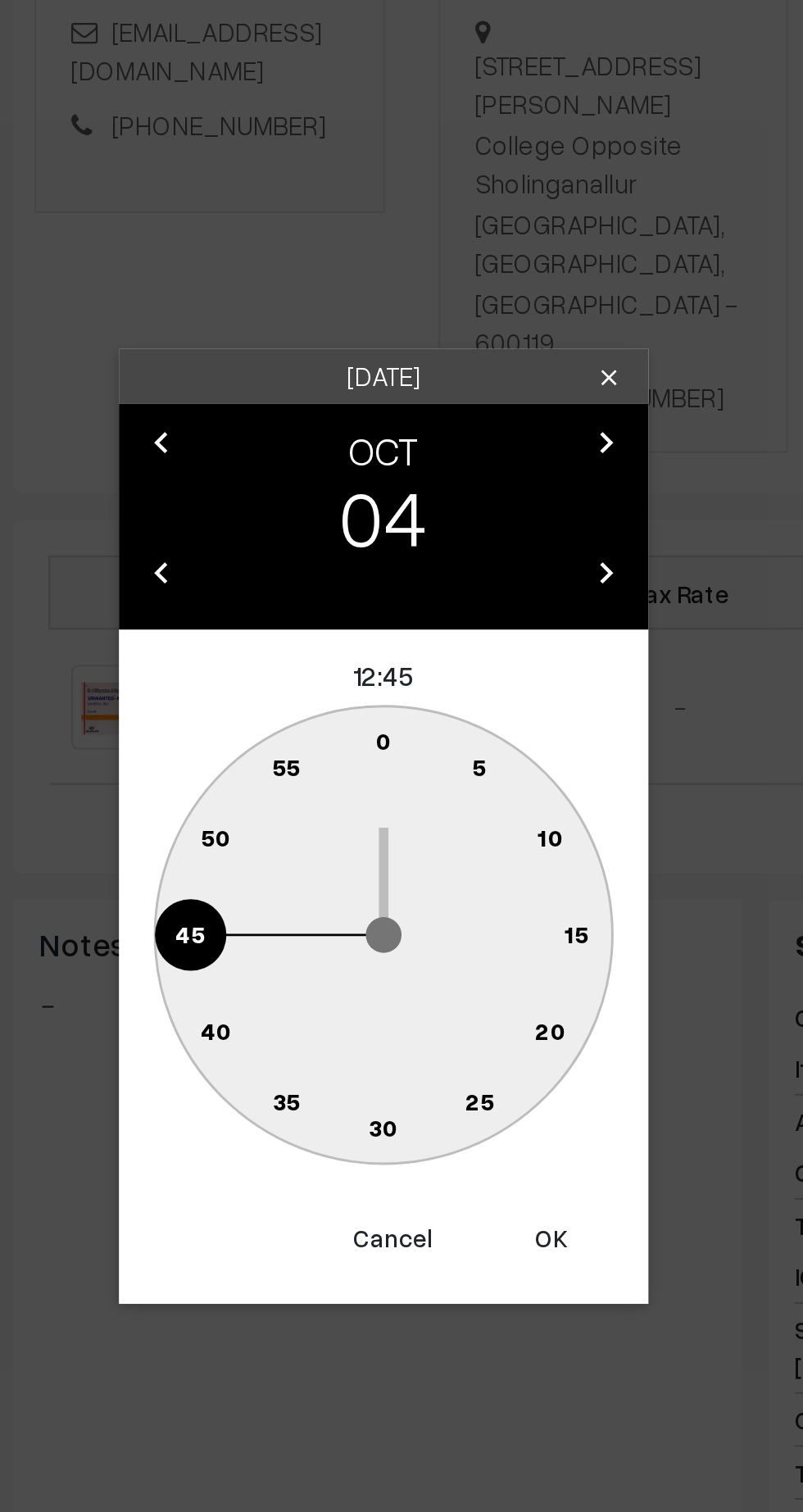
type input "04-10-2025 12:45"
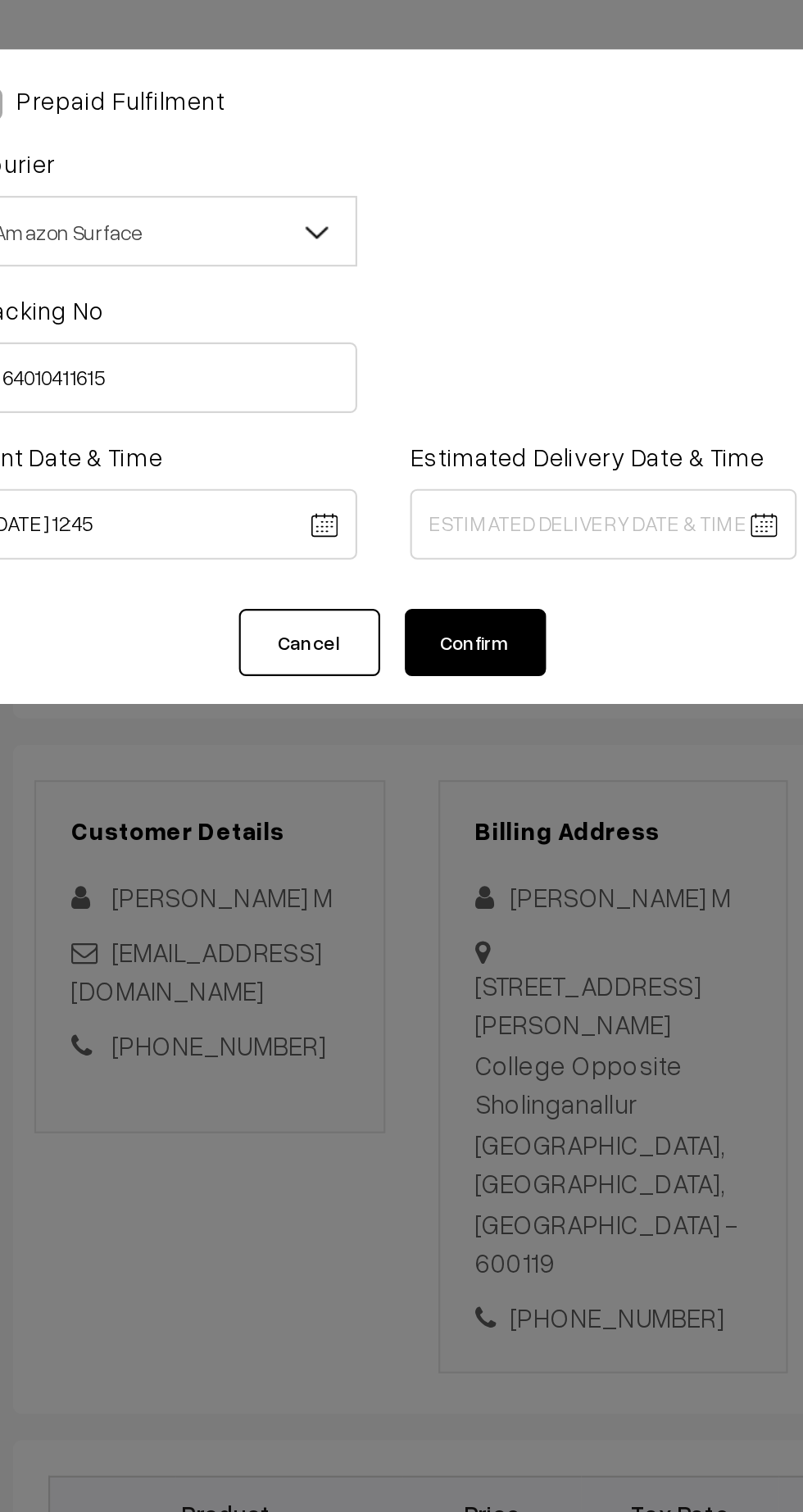
click at [506, 243] on body "Thank you for showing interest. Our team will call you shortly. Close kirtiphar…" at bounding box center [401, 1012] width 803 height 2023
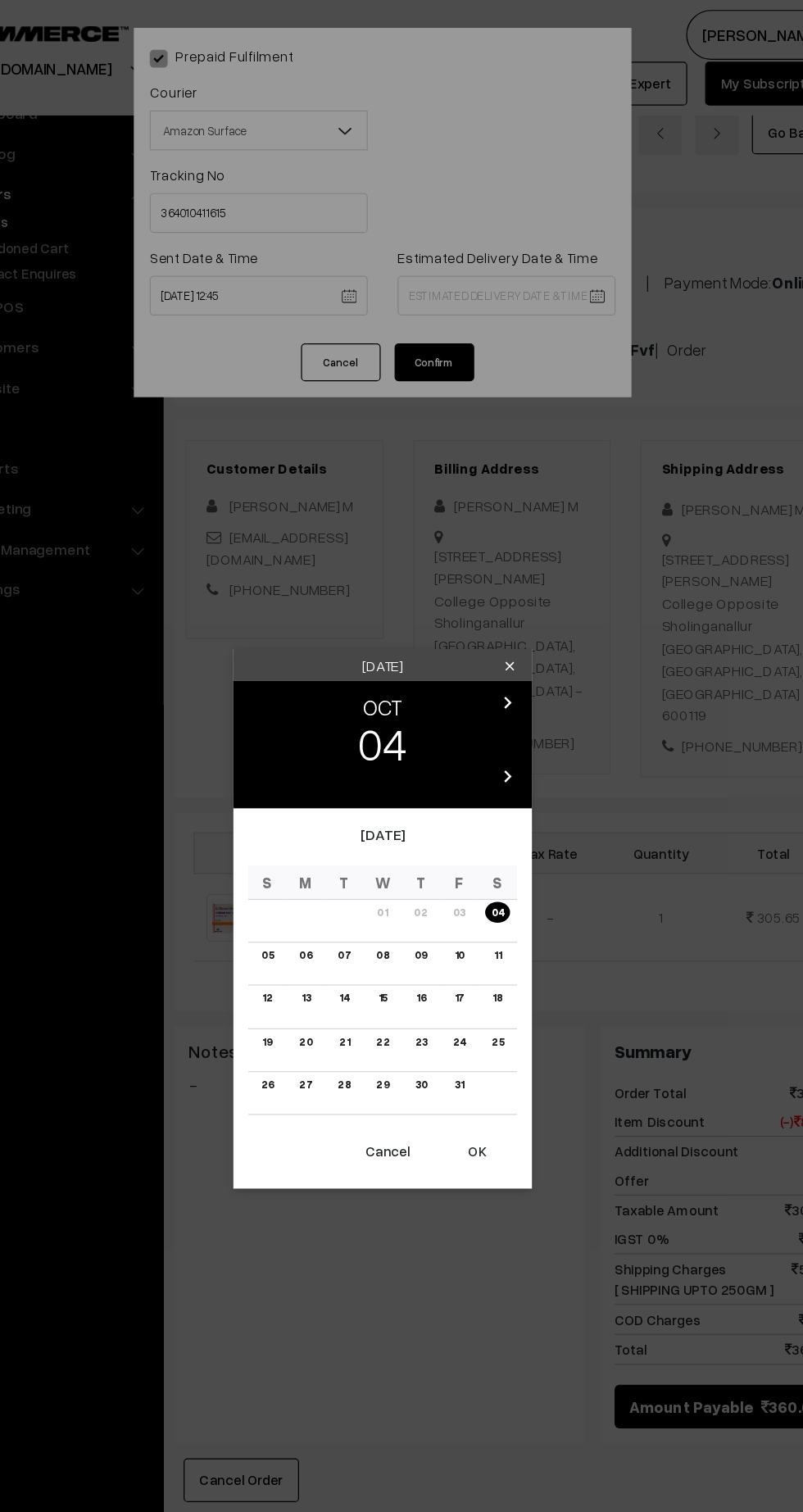
click at [465, 786] on link "10" at bounding box center [464, 786] width 18 height 17
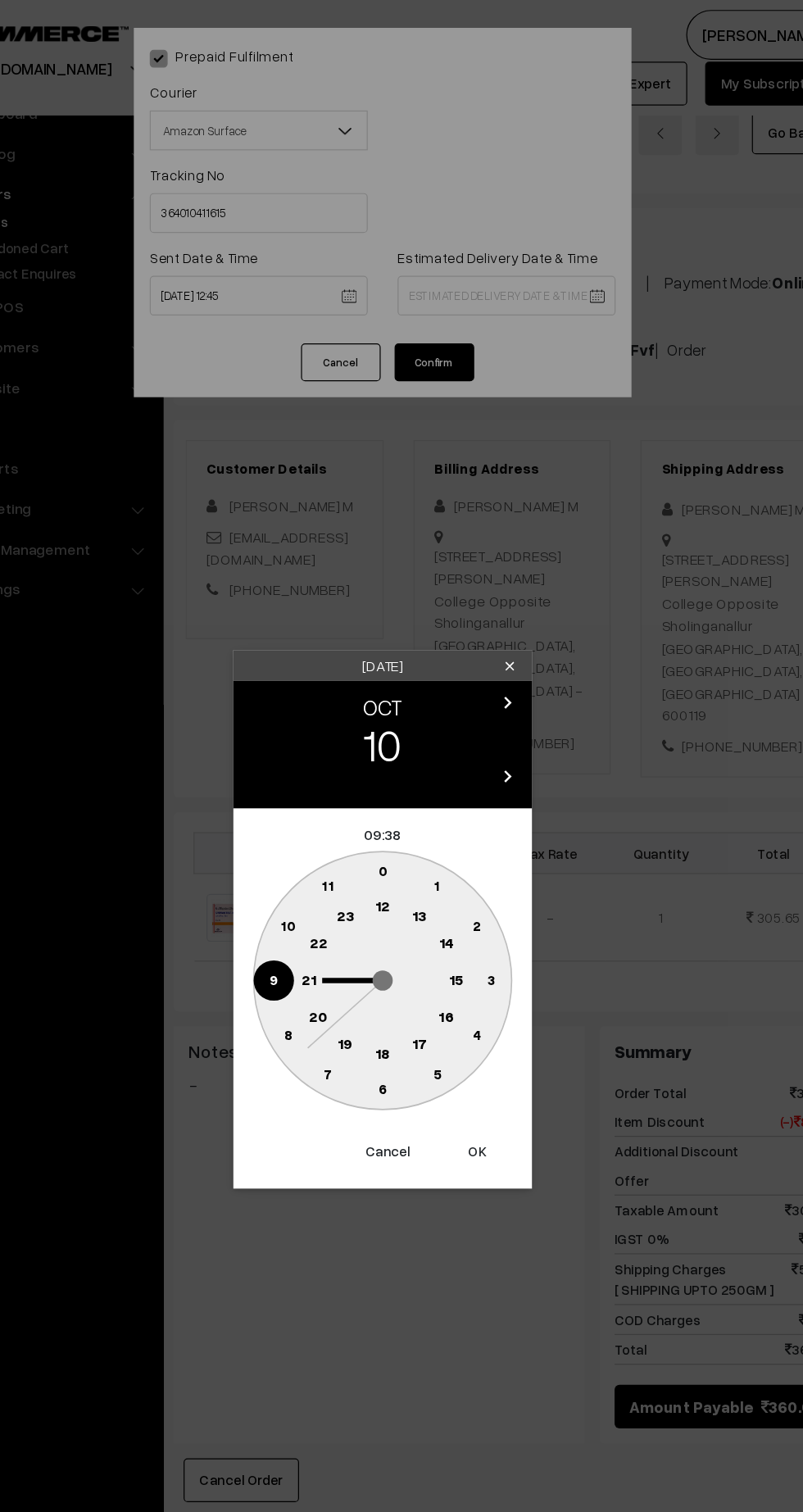
click at [335, 805] on text "21" at bounding box center [340, 806] width 13 height 15
click at [402, 898] on text "30" at bounding box center [402, 896] width 14 height 14
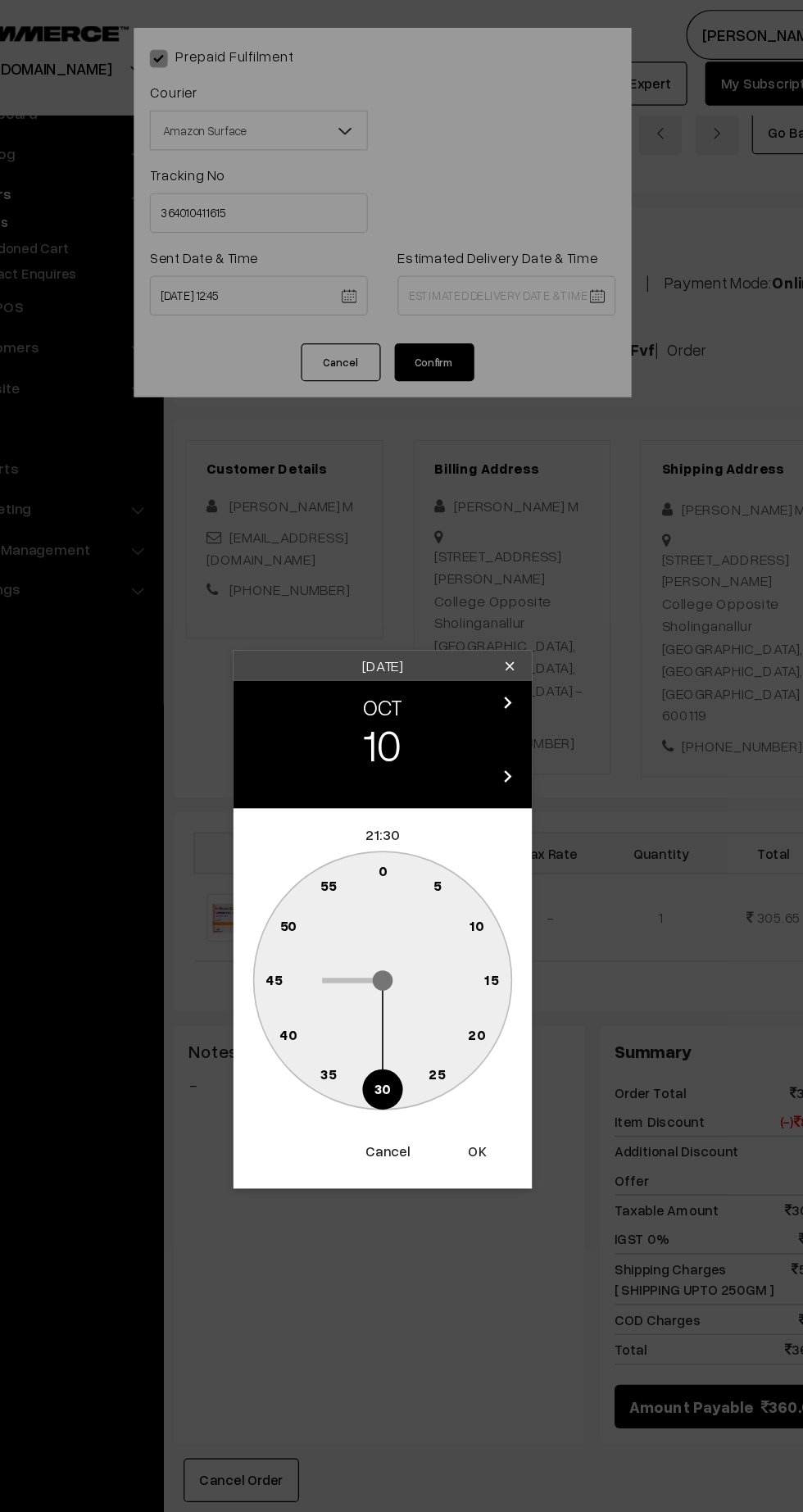
type input "10-10-2025 21:30"
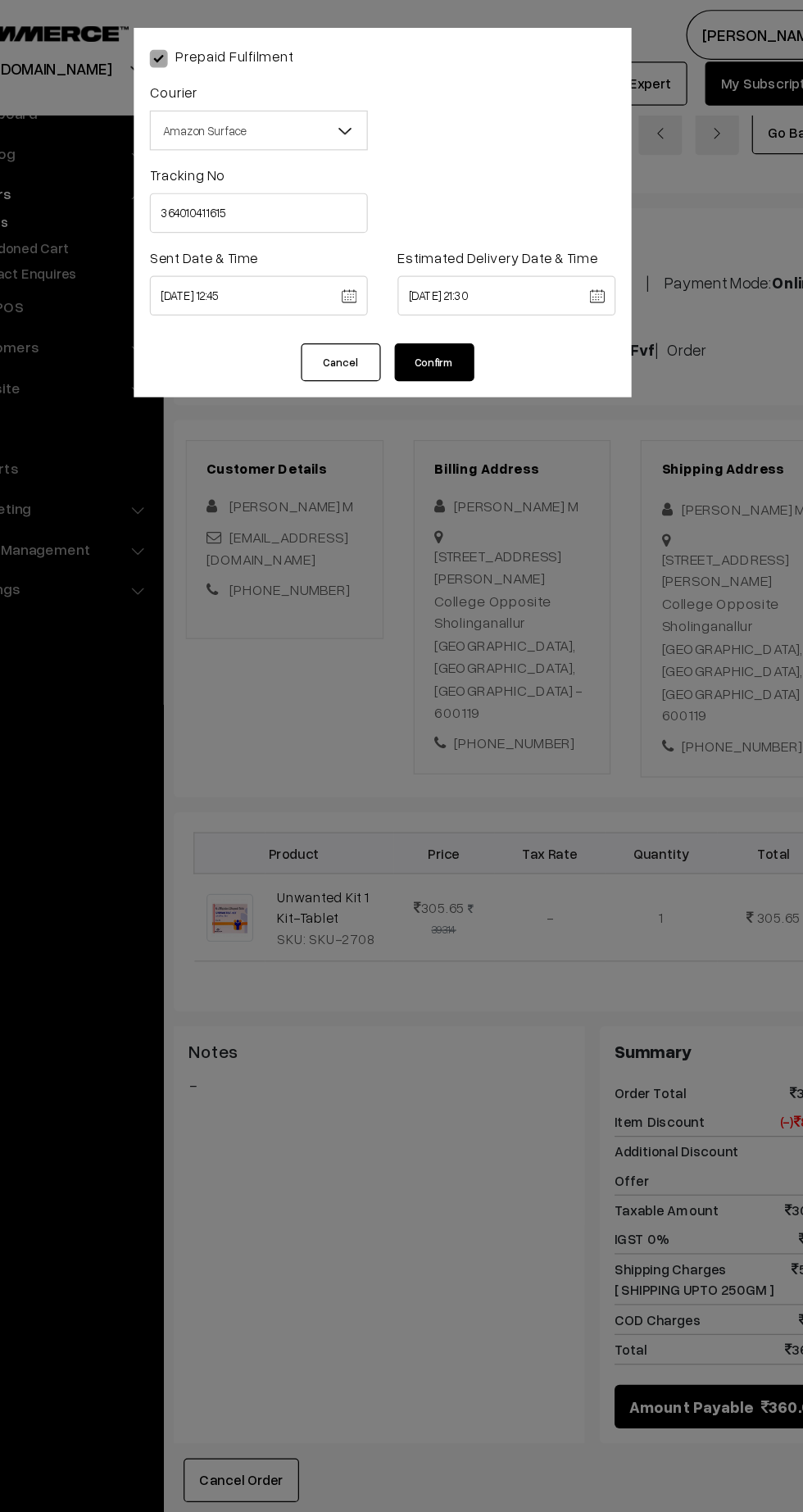
click at [453, 307] on button "Confirm" at bounding box center [444, 298] width 66 height 31
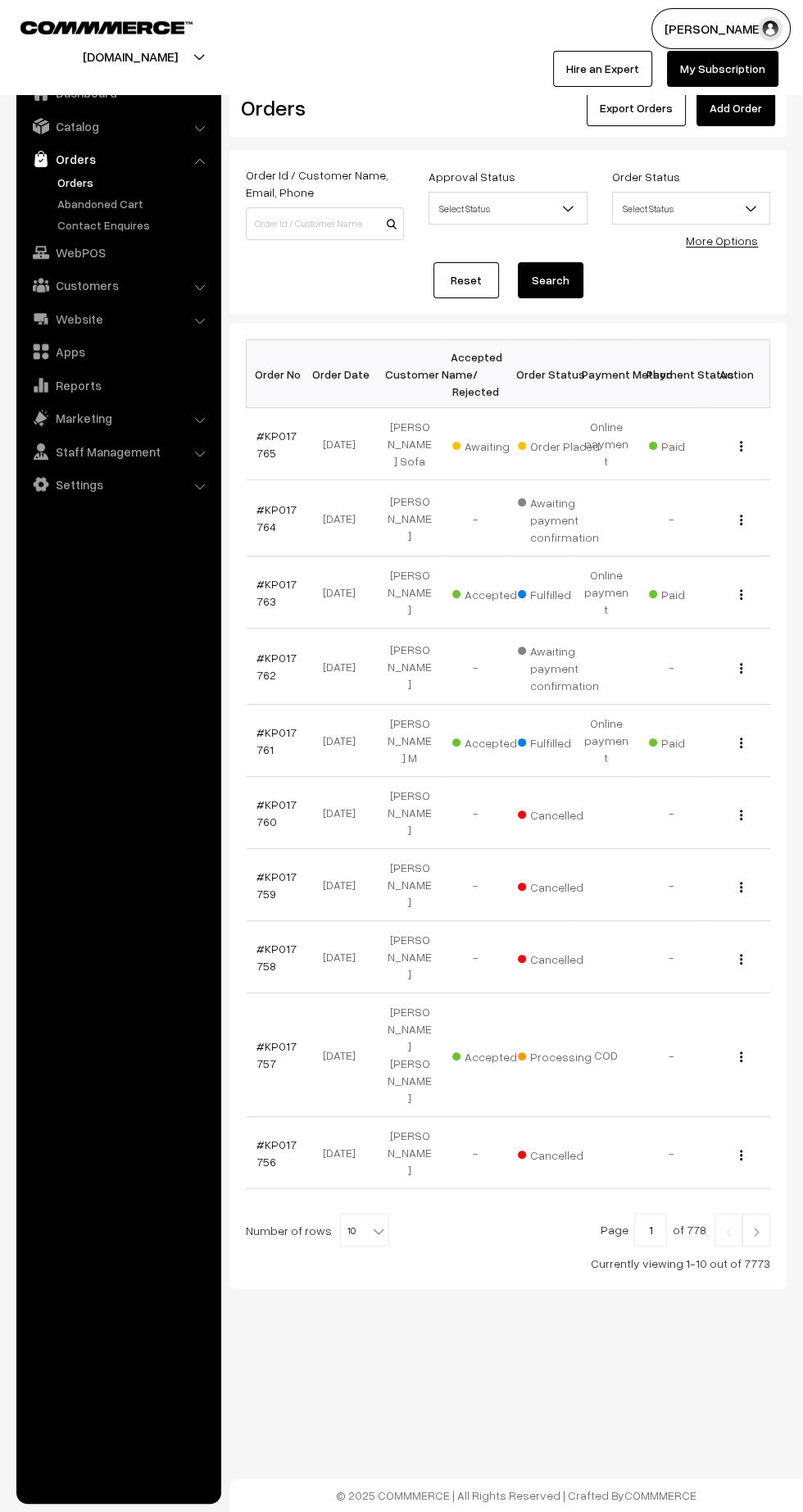
click at [261, 1039] on link "#KP017757" at bounding box center [277, 1055] width 40 height 31
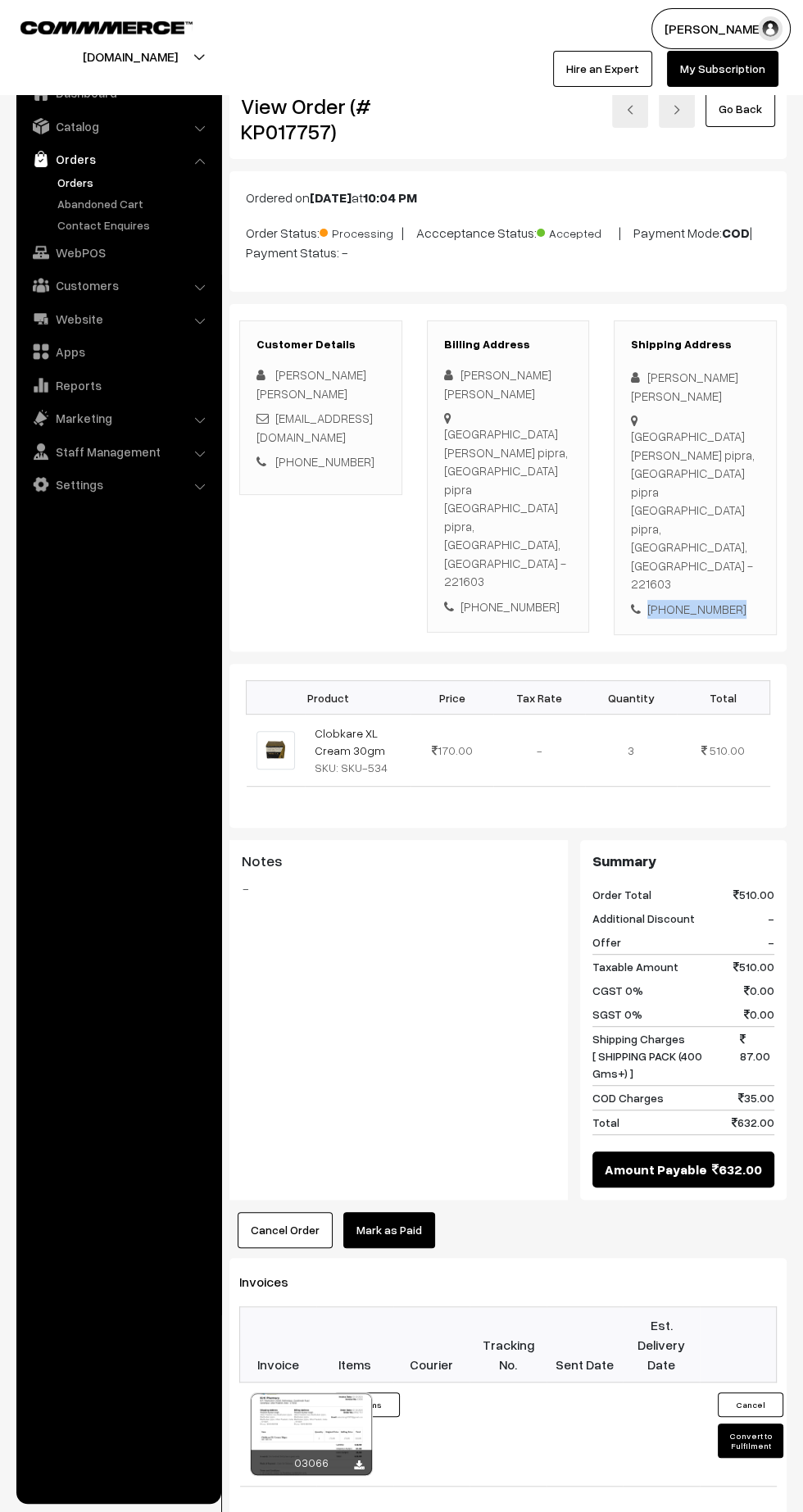
click at [685, 600] on div "+91 9026390399" at bounding box center [695, 609] width 129 height 19
click at [736, 1424] on button "Convert to Fulfilment" at bounding box center [751, 1440] width 66 height 35
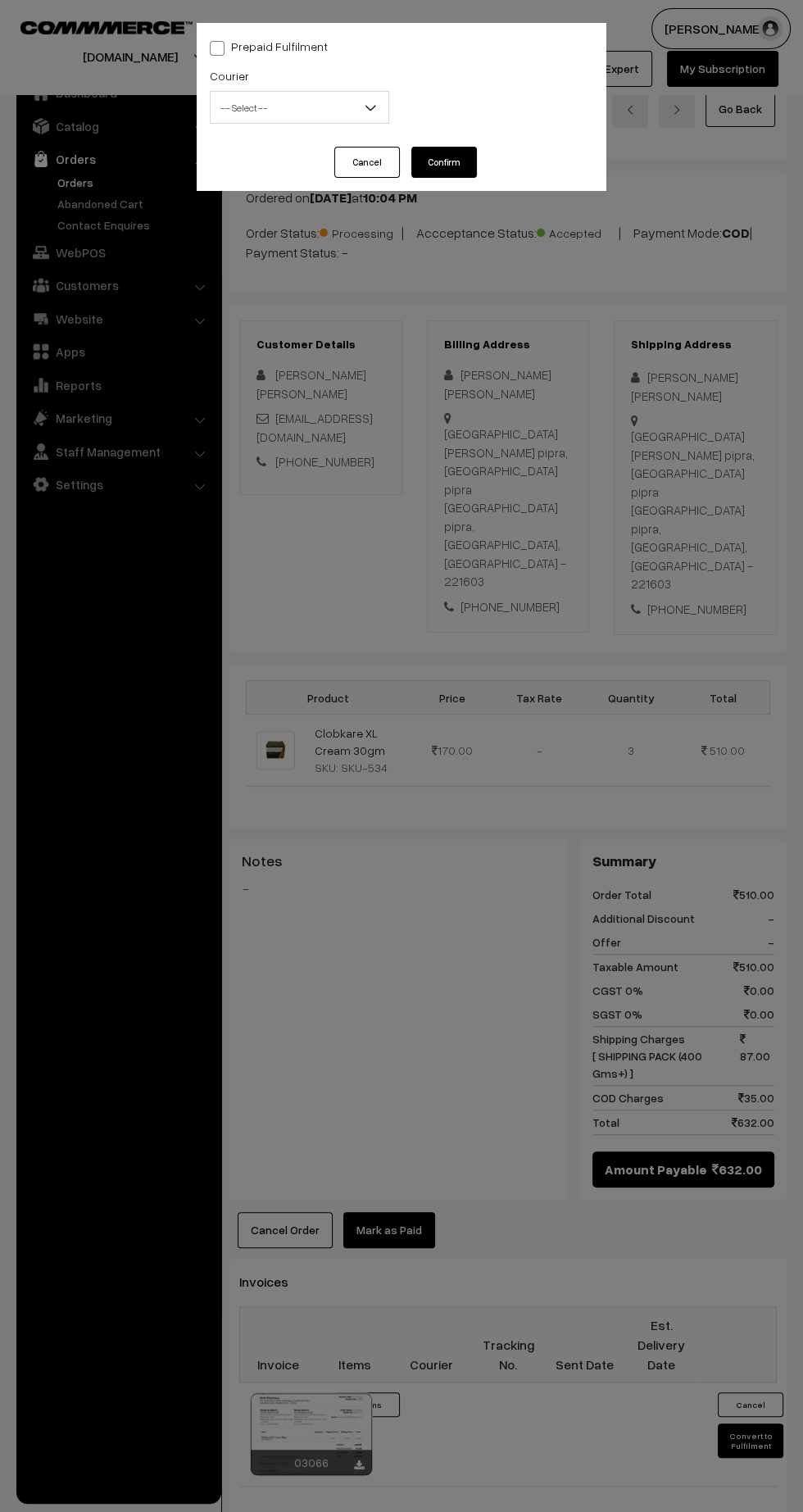
click at [267, 116] on span "-- Select --" at bounding box center [299, 108] width 178 height 29
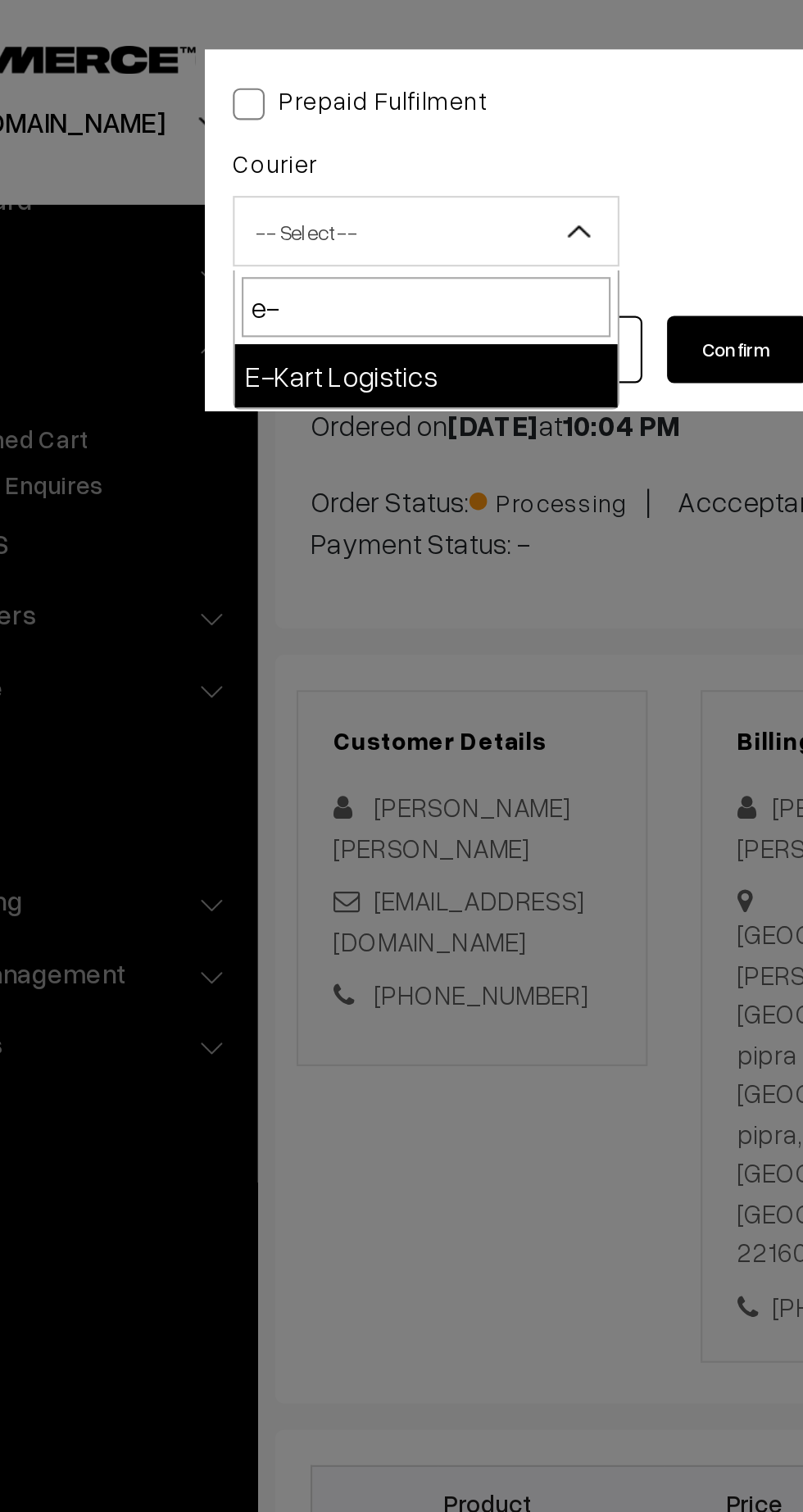
type input "e-"
click at [332, 189] on div "Cancel Confirm" at bounding box center [401, 168] width 410 height 45
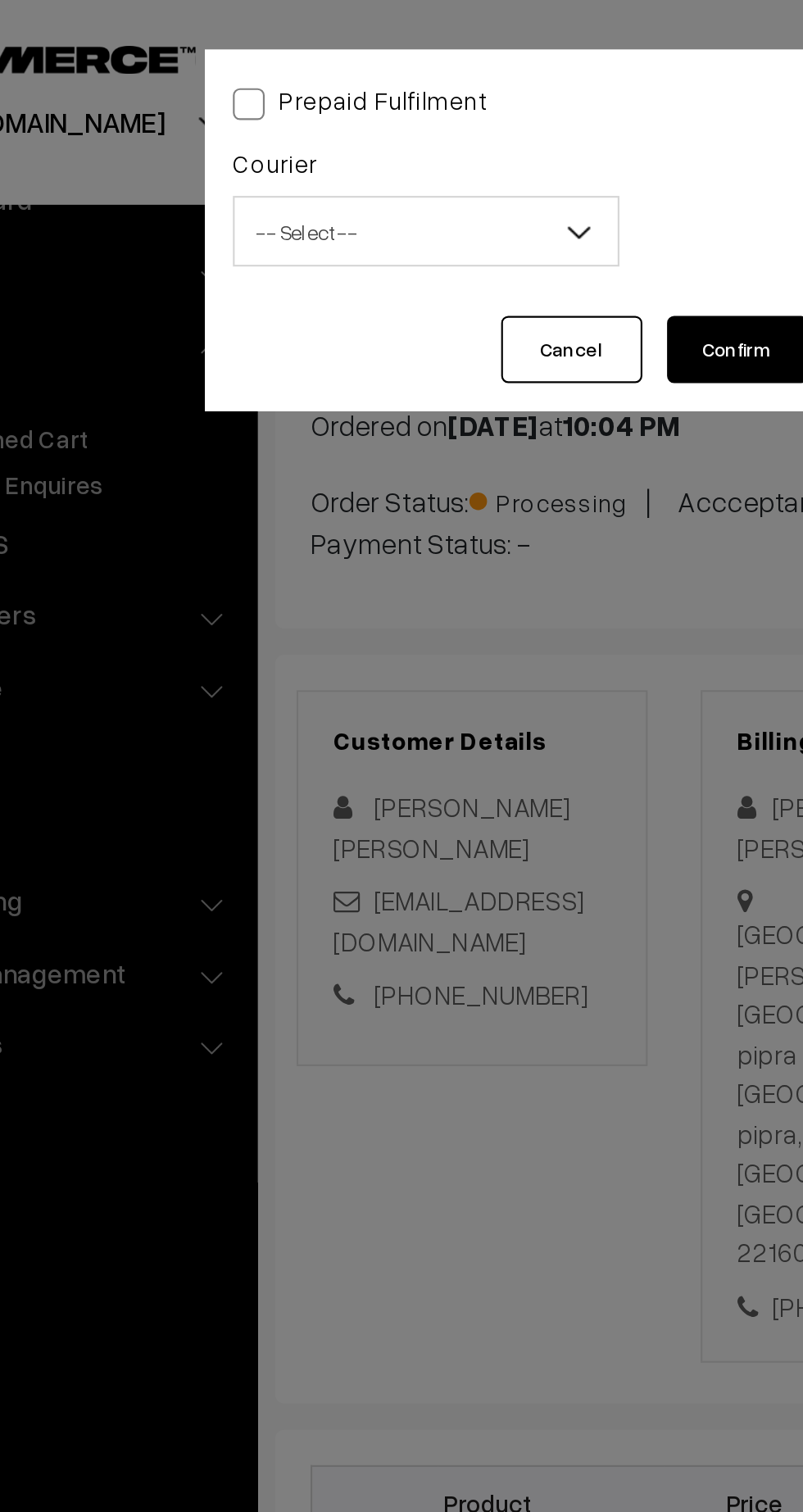
click at [301, 96] on span "-- Select --" at bounding box center [299, 108] width 178 height 29
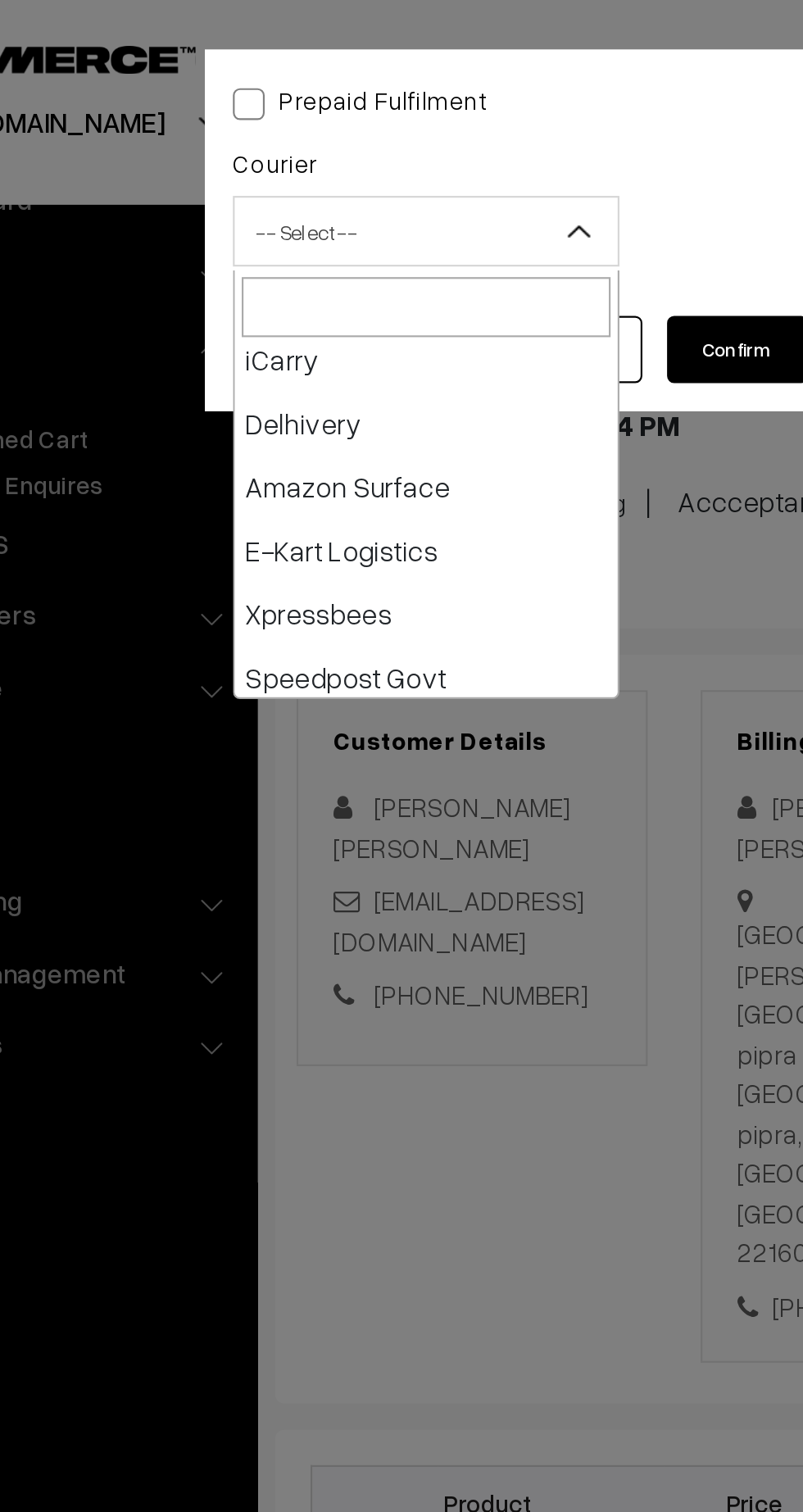
scroll to position [178, 0]
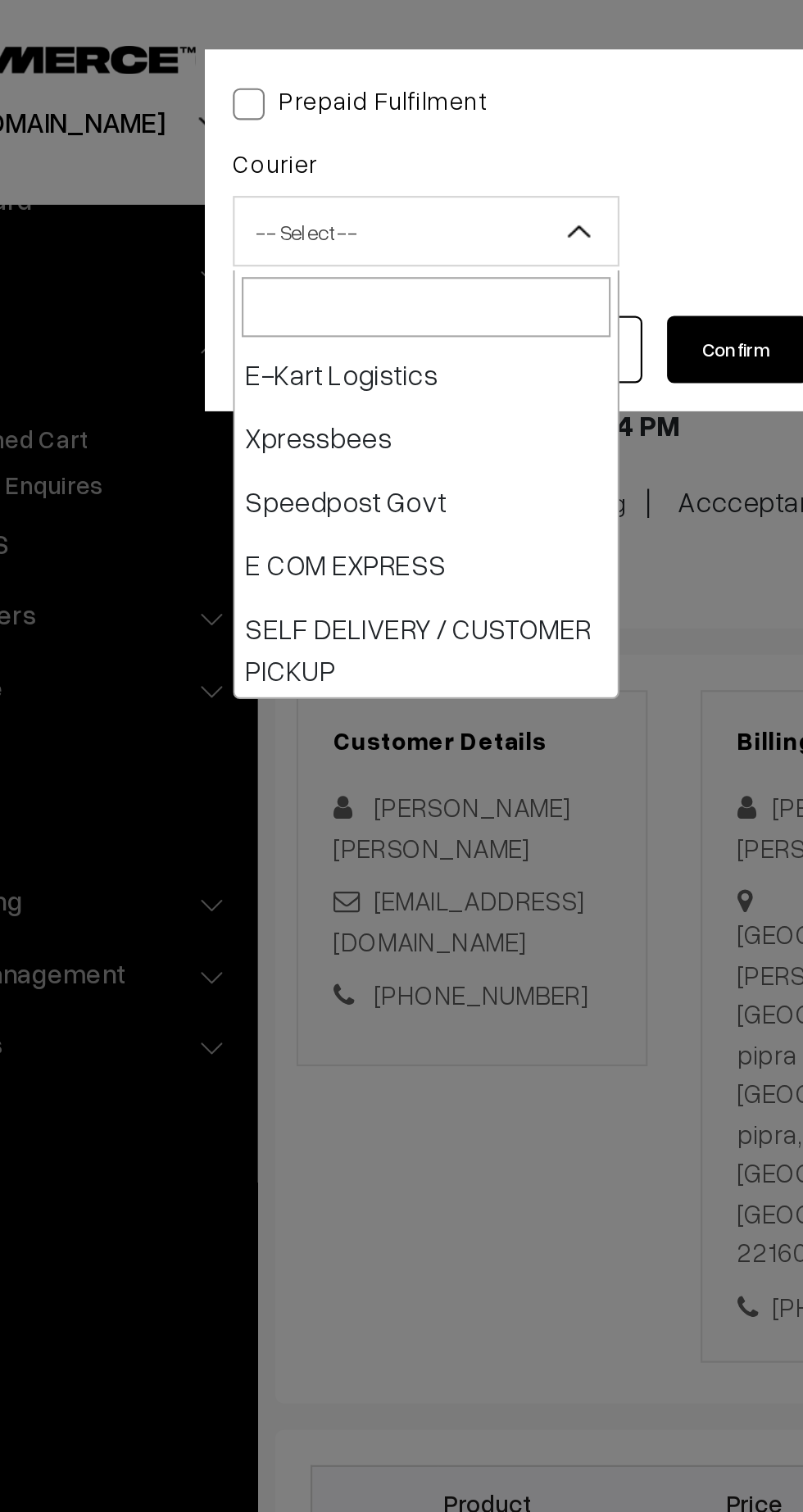
select select "6"
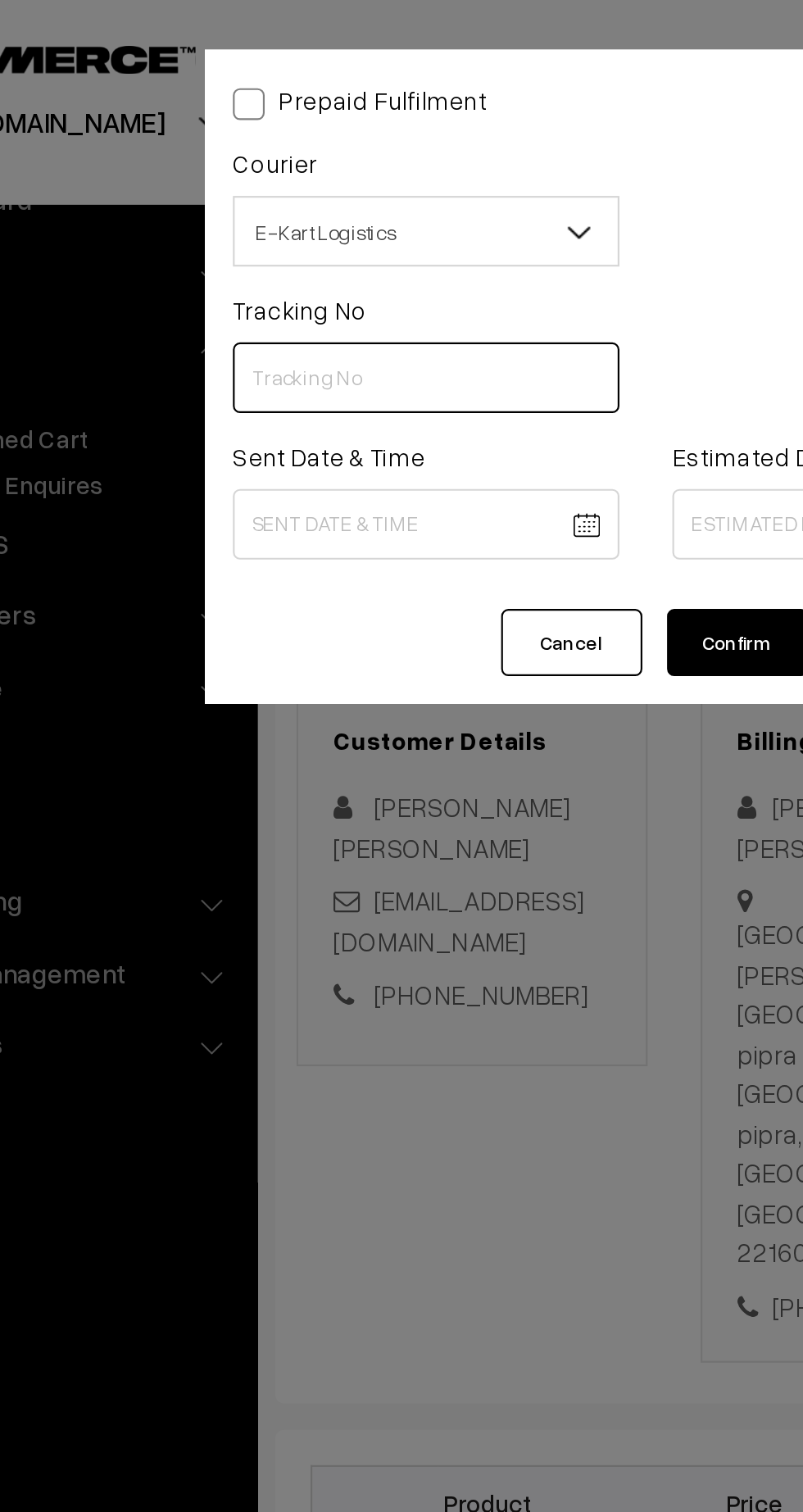
click at [311, 176] on input "text" at bounding box center [299, 175] width 179 height 33
click at [294, 174] on input "text" at bounding box center [299, 175] width 179 height 33
paste input "ICYC0004296895"
type input "ICYC0004296895"
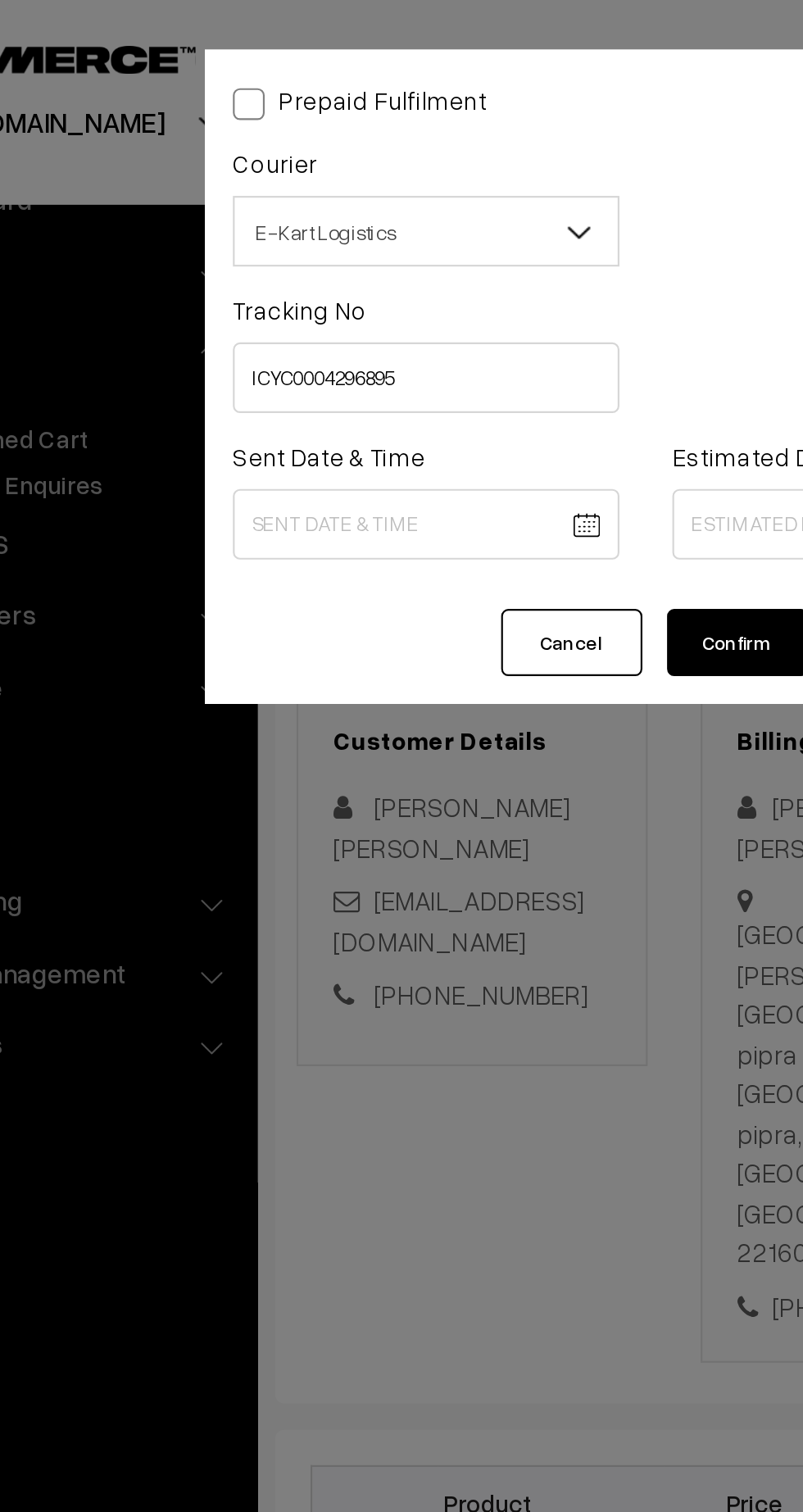
click at [308, 247] on body "Thank you for showing interest. Our team will call you shortly. Close kirtiphar…" at bounding box center [401, 1018] width 803 height 2035
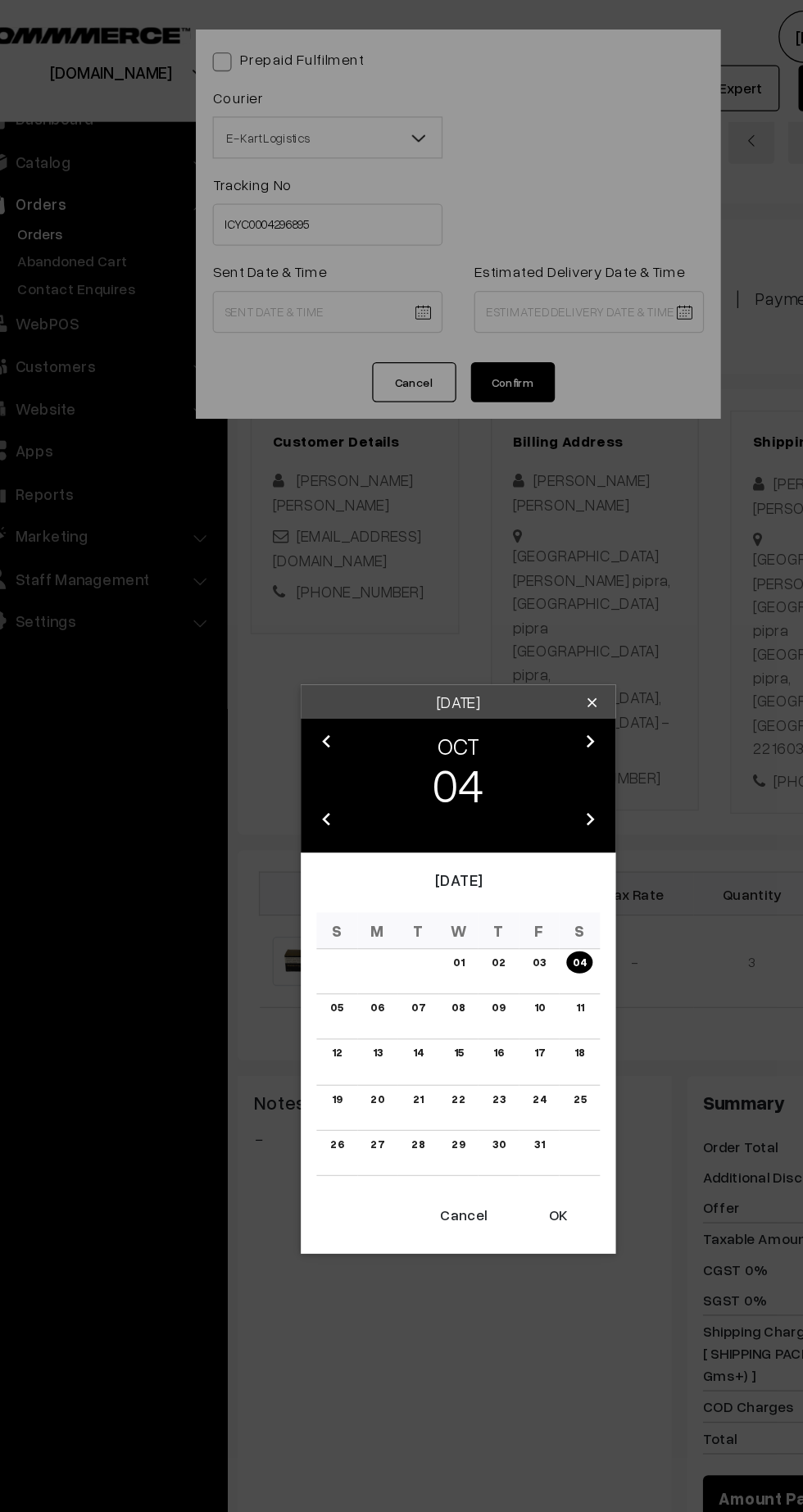
click at [479, 946] on button "OK" at bounding box center [479, 948] width 66 height 36
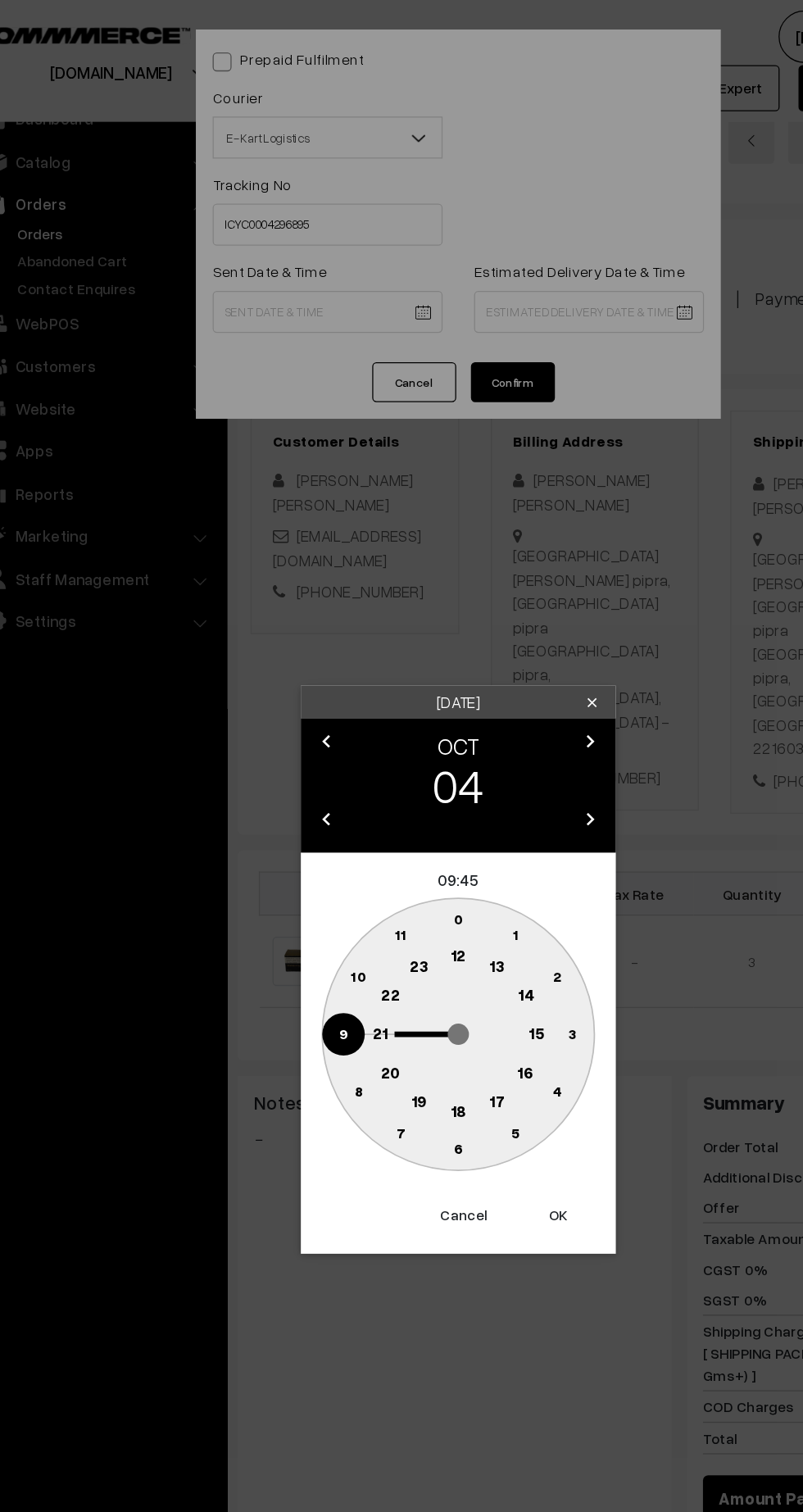
click at [401, 747] on text "12" at bounding box center [402, 745] width 13 height 15
click at [495, 964] on button "OK" at bounding box center [479, 948] width 66 height 36
type input "04-10-2025 12:45"
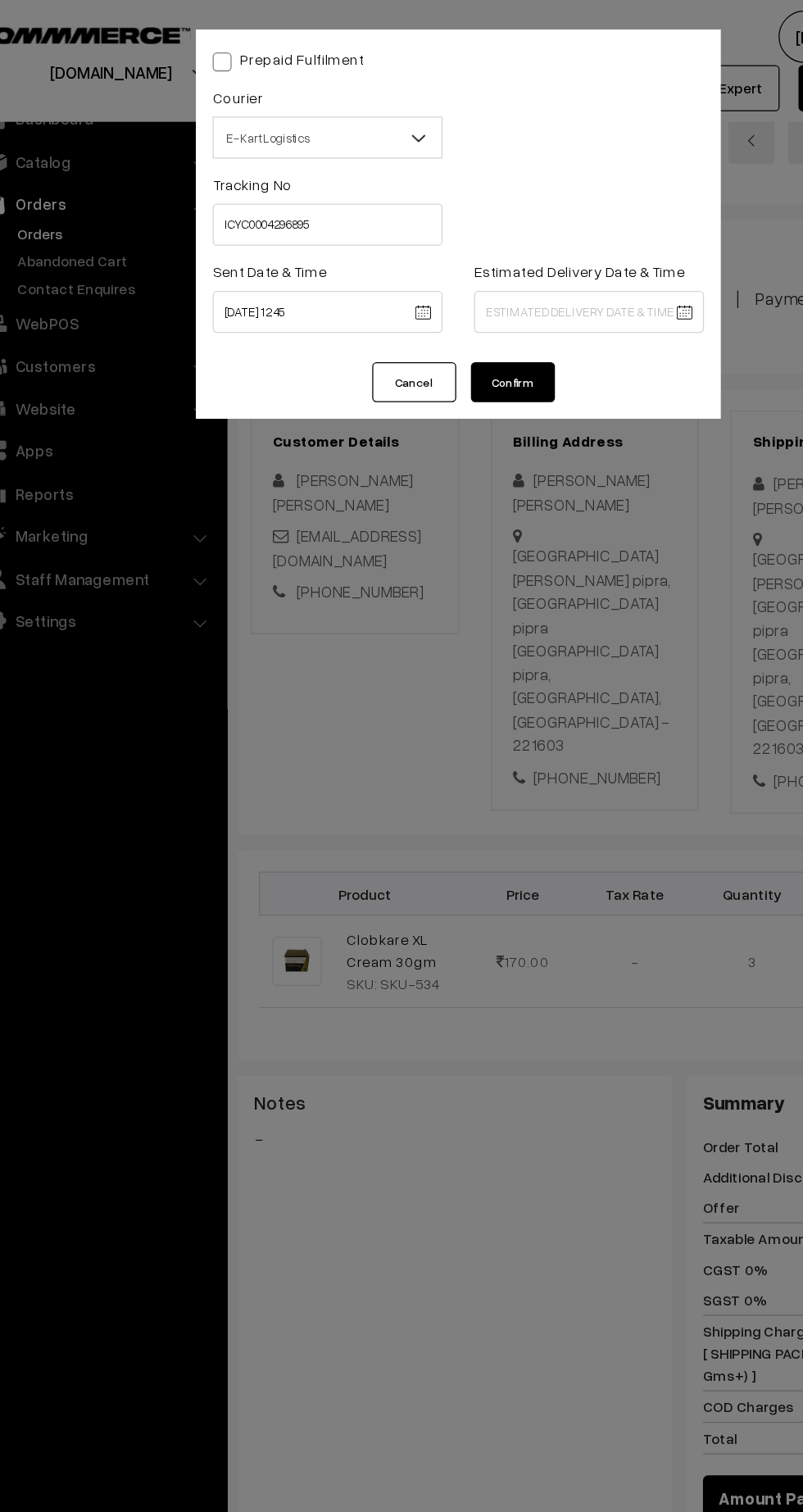
click at [534, 248] on body "Thank you for showing interest. Our team will call you shortly. Close kirtiphar…" at bounding box center [401, 1018] width 803 height 2035
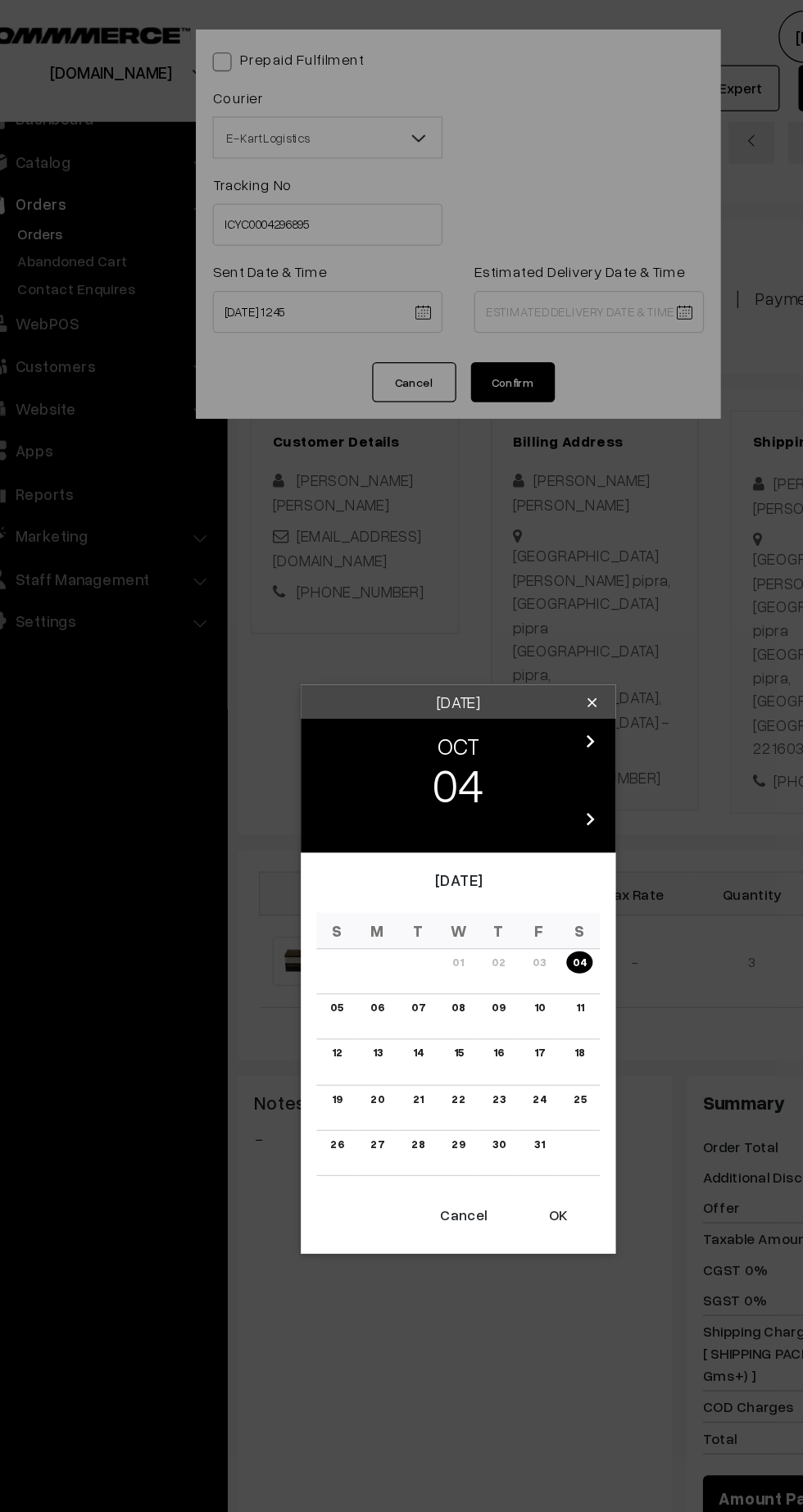
click at [465, 786] on link "10" at bounding box center [464, 786] width 18 height 17
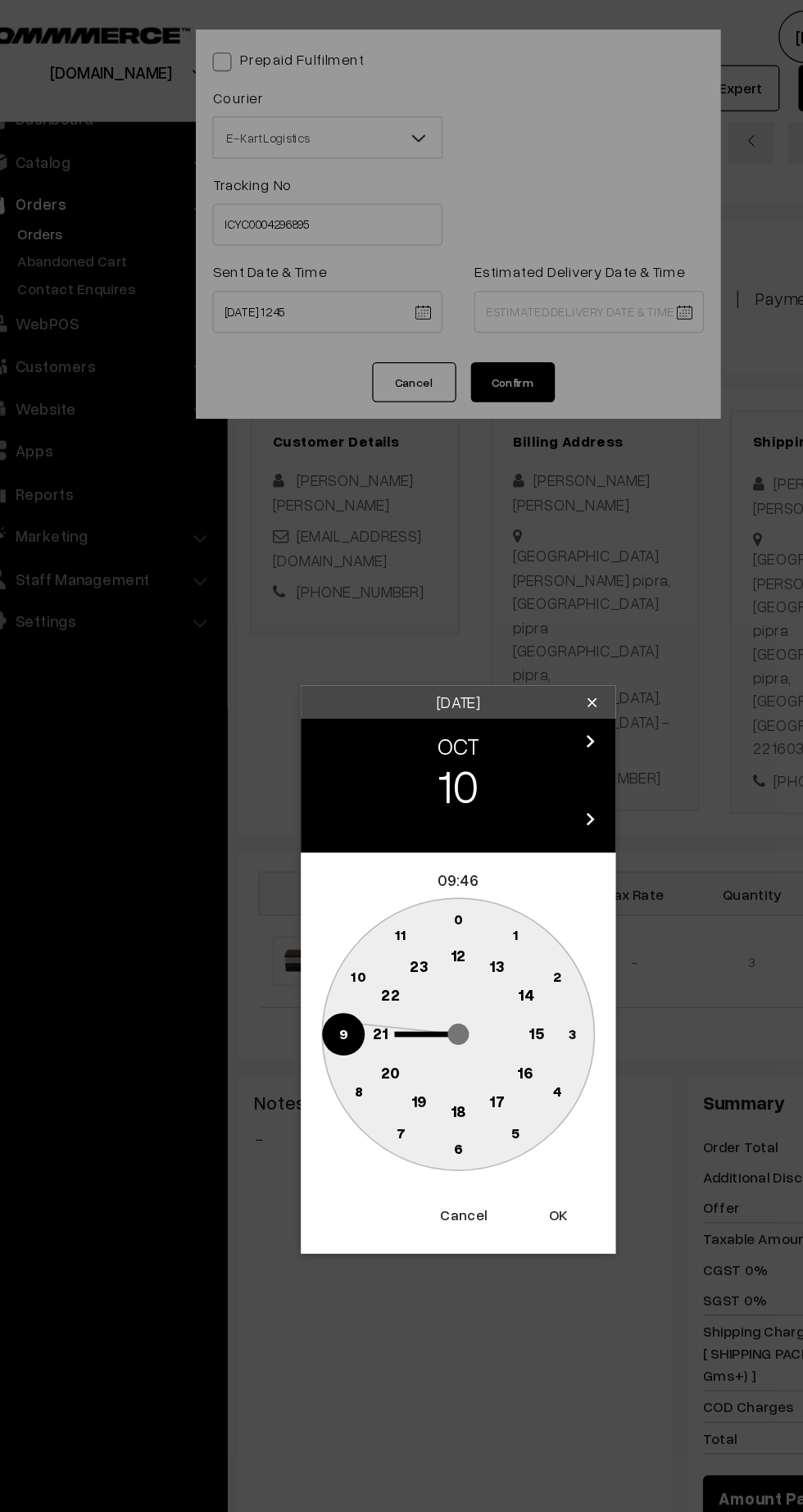
click at [340, 805] on text "21" at bounding box center [340, 806] width 13 height 15
click at [404, 911] on circle at bounding box center [402, 897] width 34 height 34
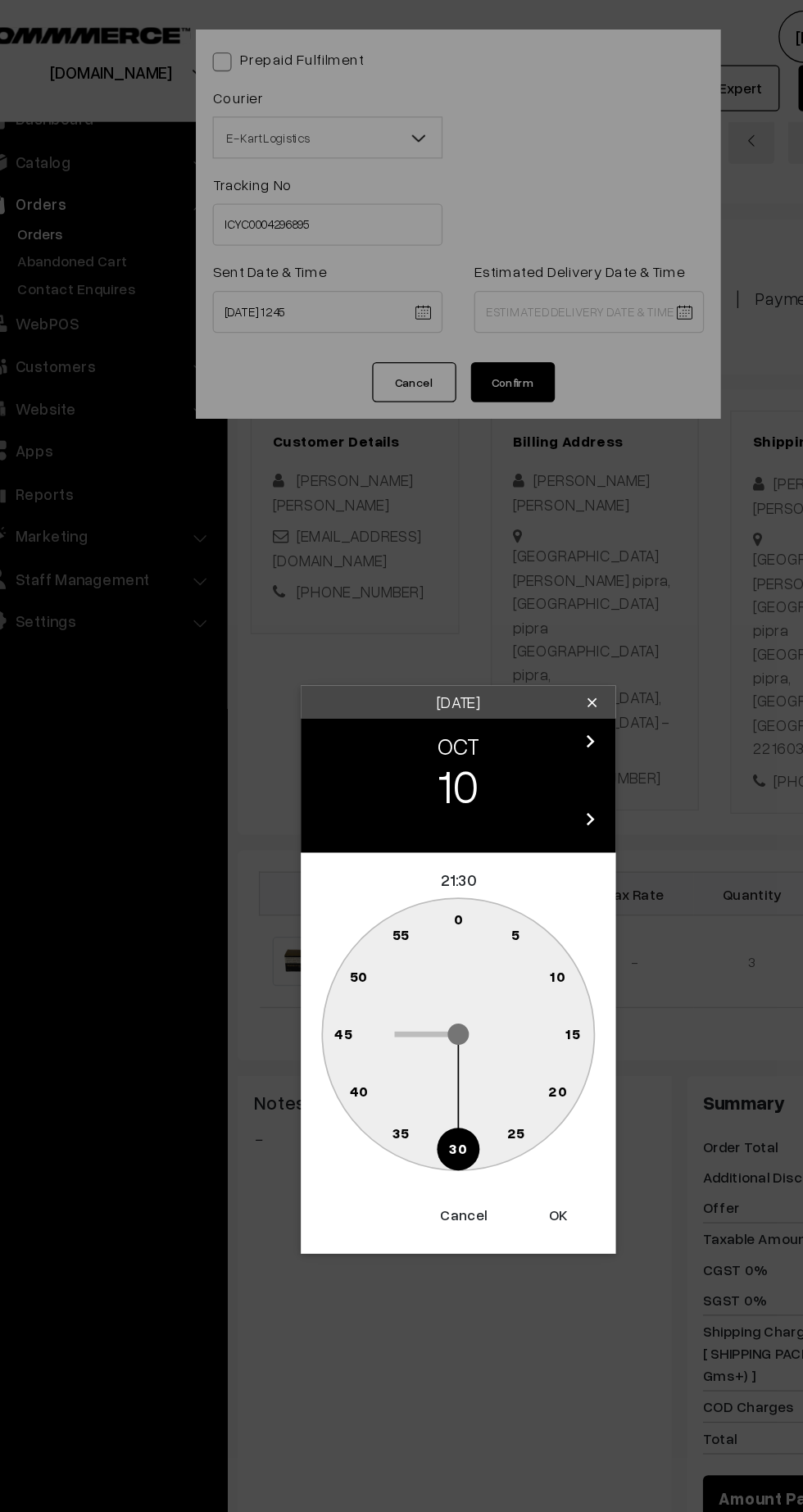
type input "10-10-2025 21:30"
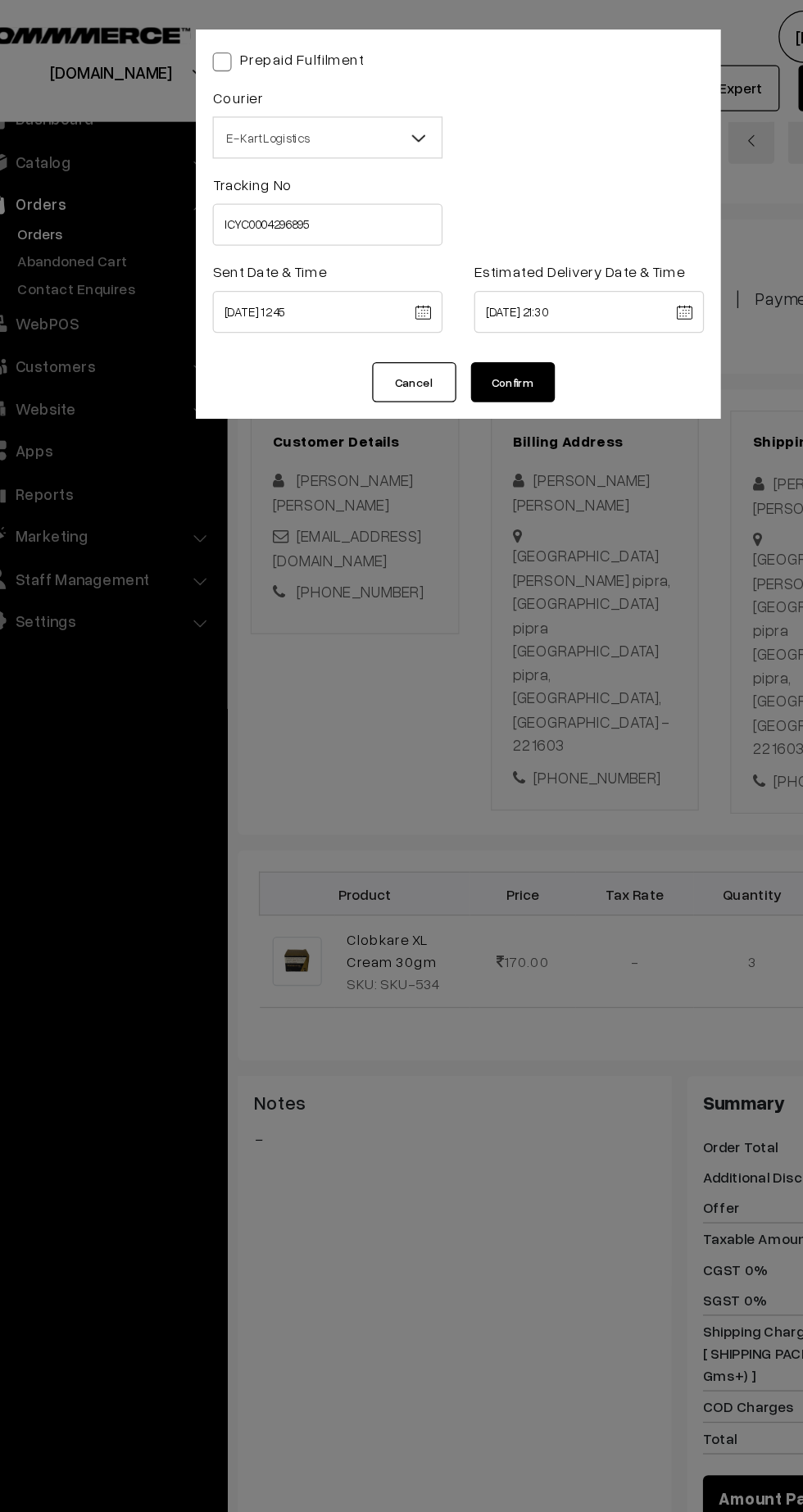
click at [460, 302] on button "Confirm" at bounding box center [444, 298] width 66 height 31
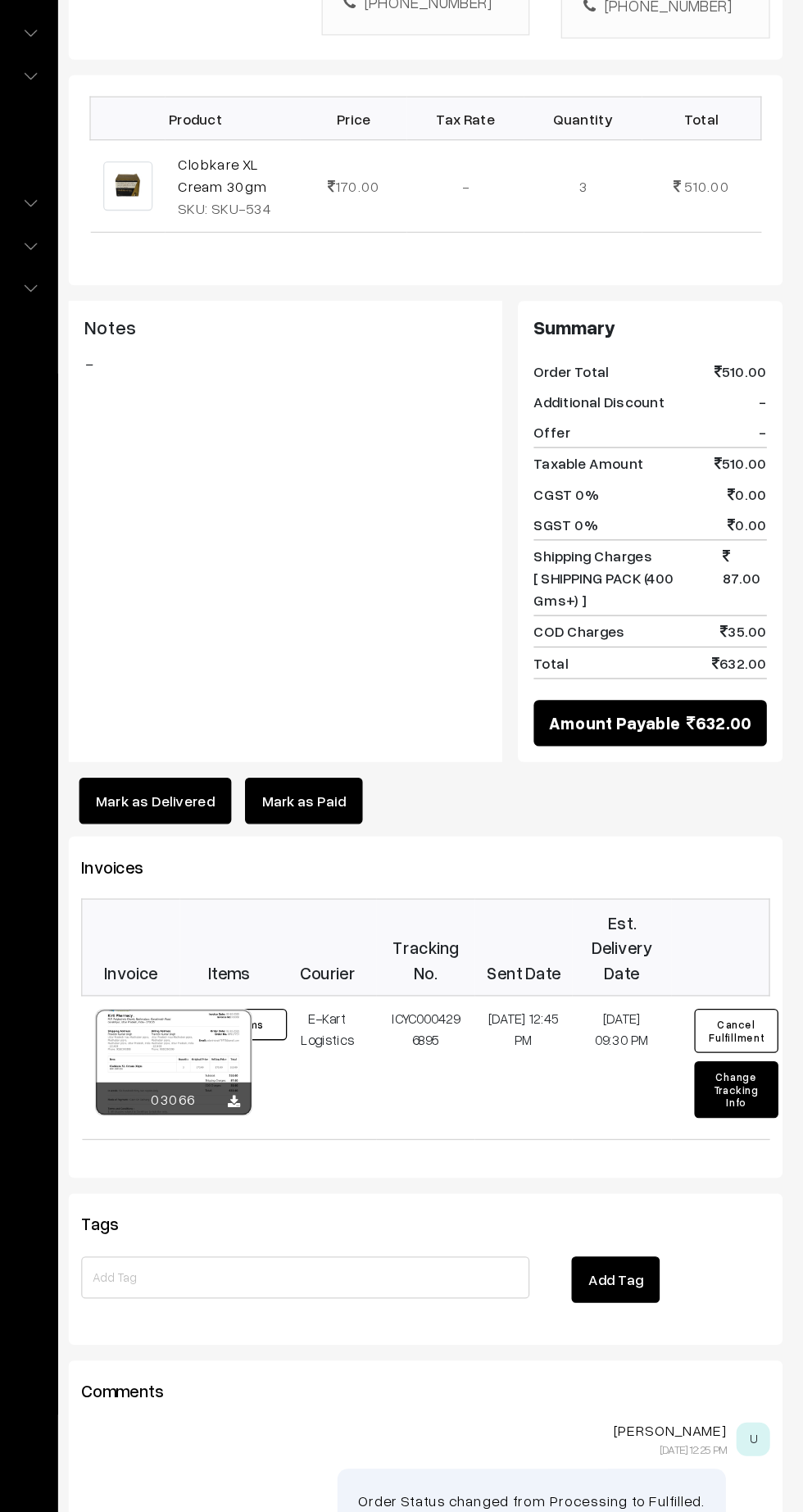
scroll to position [344, 0]
